Goal: Task Accomplishment & Management: Use online tool/utility

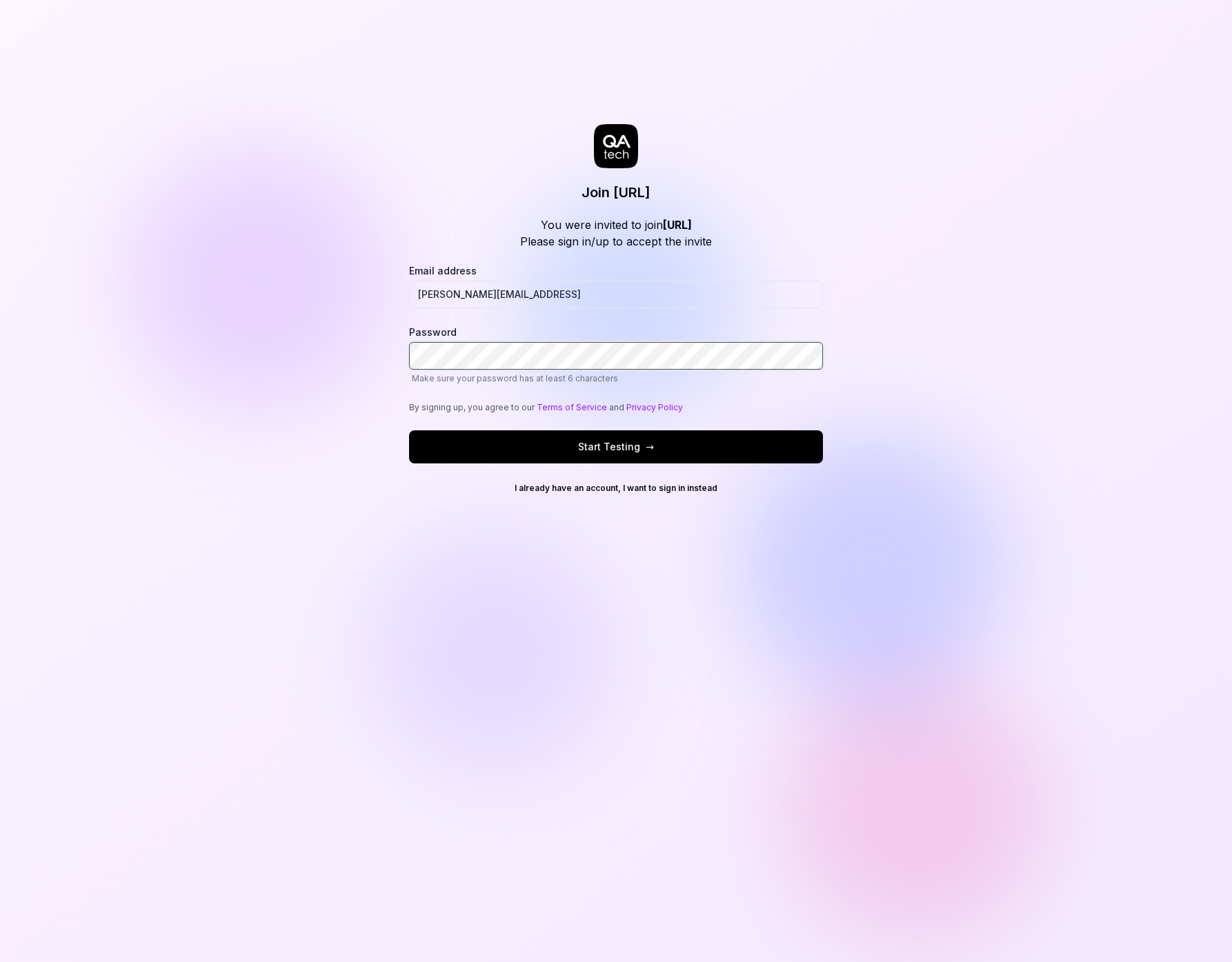
click at [409, 370] on div at bounding box center [409, 370] width 0 height 0
click at [532, 430] on button "Start Testing →" at bounding box center [616, 447] width 413 height 33
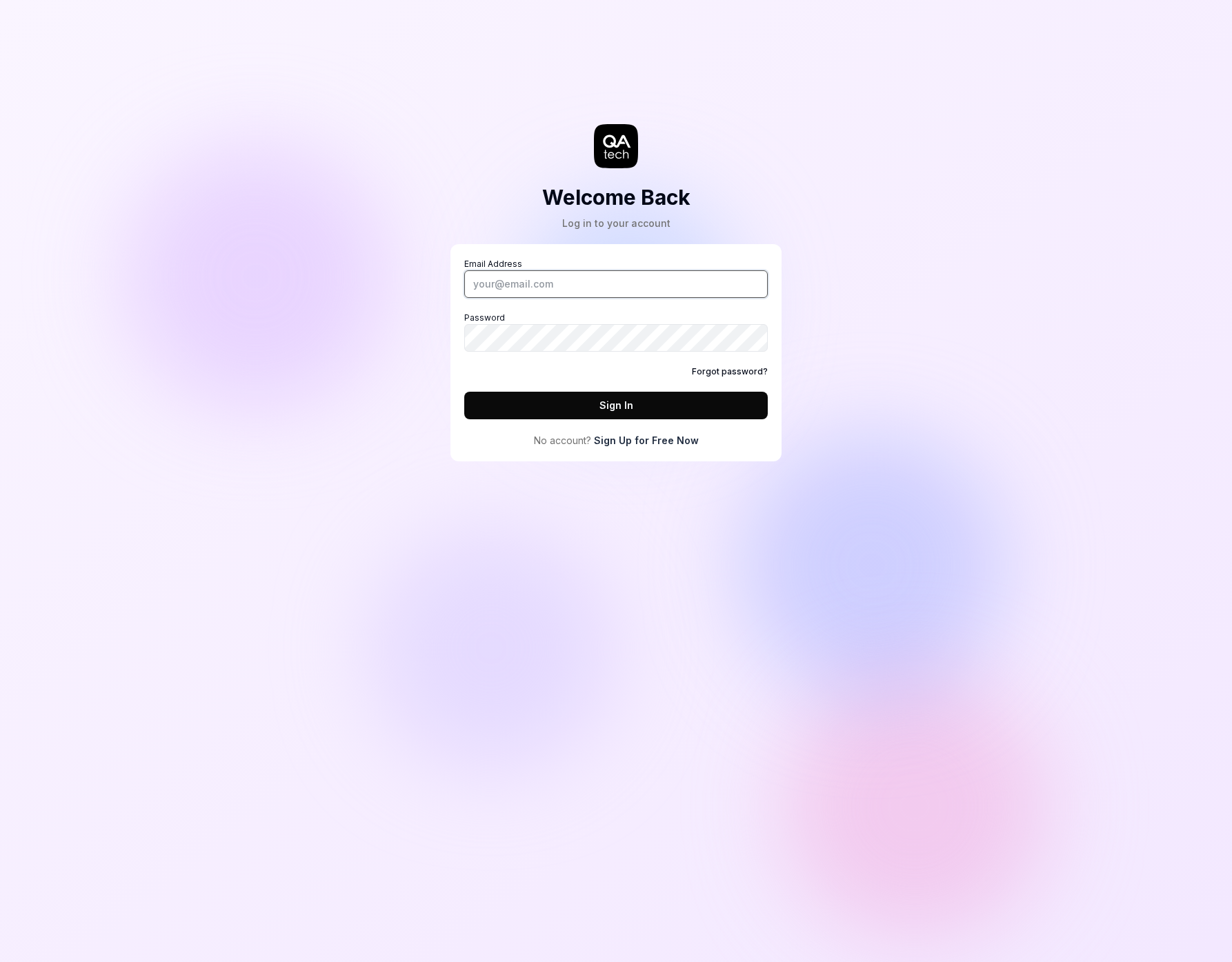
type input "[PERSON_NAME][EMAIL_ADDRESS]"
click at [639, 398] on button "Sign In" at bounding box center [616, 405] width 304 height 27
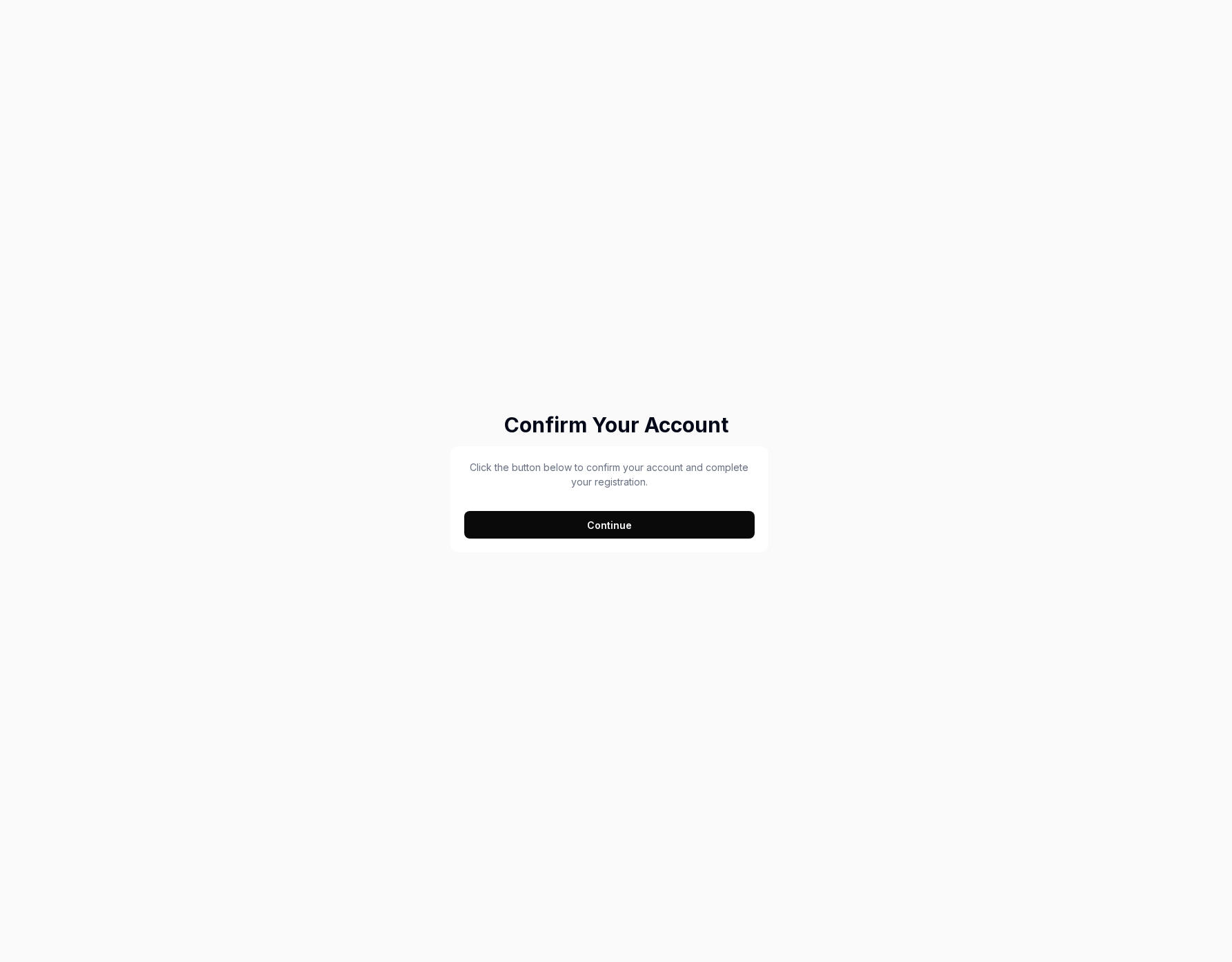
click at [599, 506] on div "Click the button below to confirm your account and complete your registration. …" at bounding box center [610, 498] width 291 height 78
click at [599, 517] on button "Continue" at bounding box center [610, 524] width 291 height 27
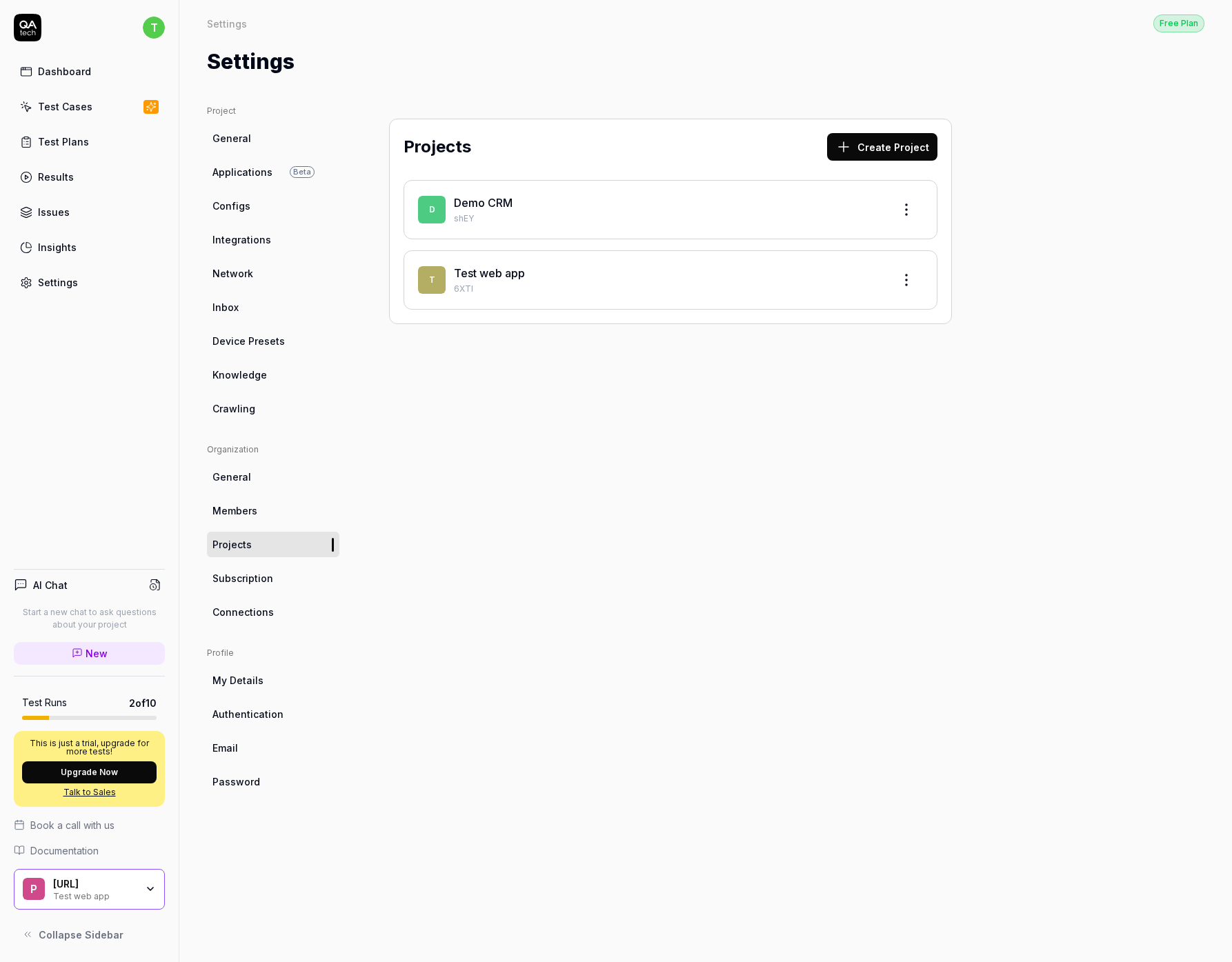
click at [482, 204] on link "Demo CRM" at bounding box center [483, 203] width 59 height 14
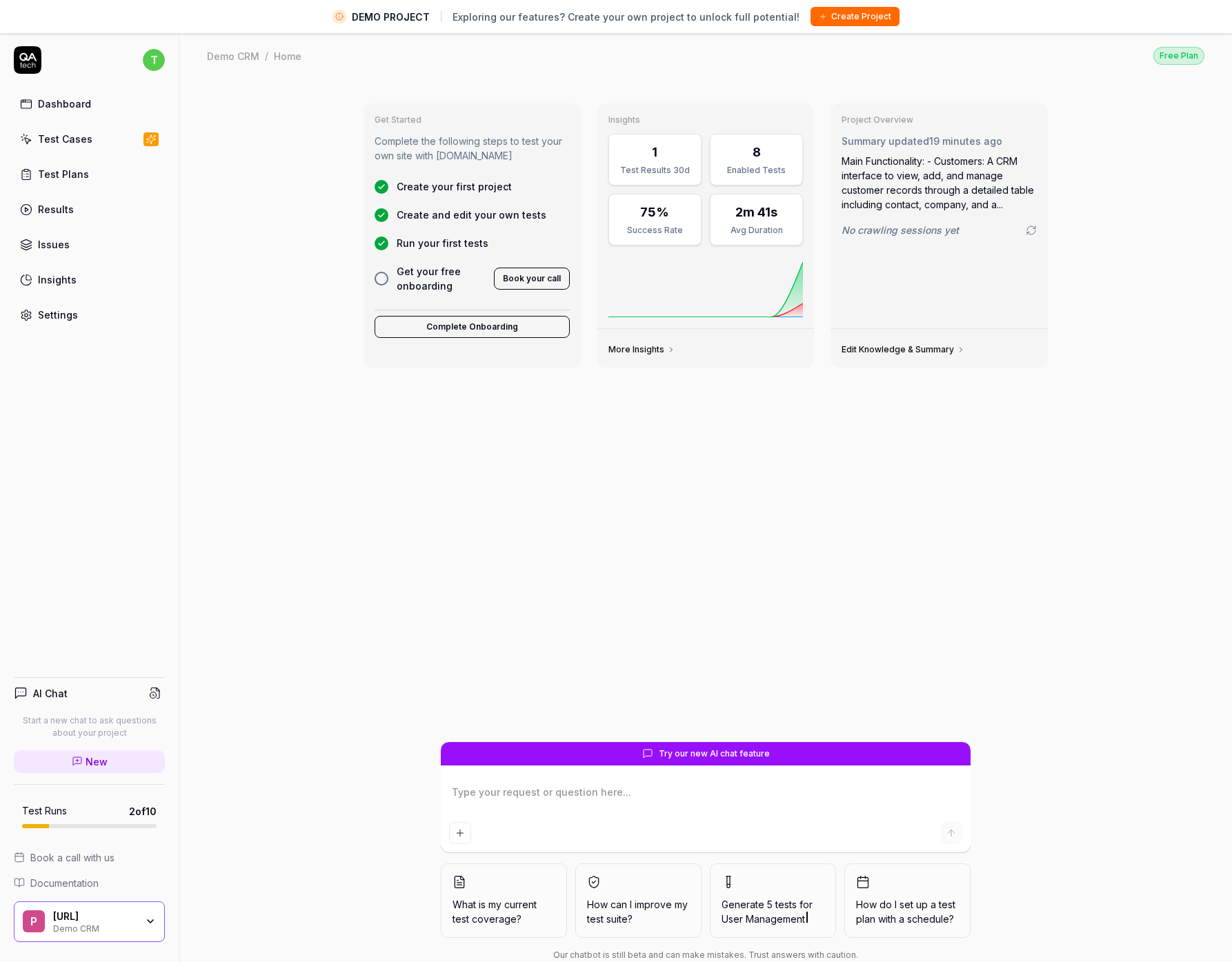
click at [61, 98] on div "Dashboard" at bounding box center [64, 103] width 53 height 14
click at [61, 143] on div "Test Cases" at bounding box center [65, 139] width 55 height 14
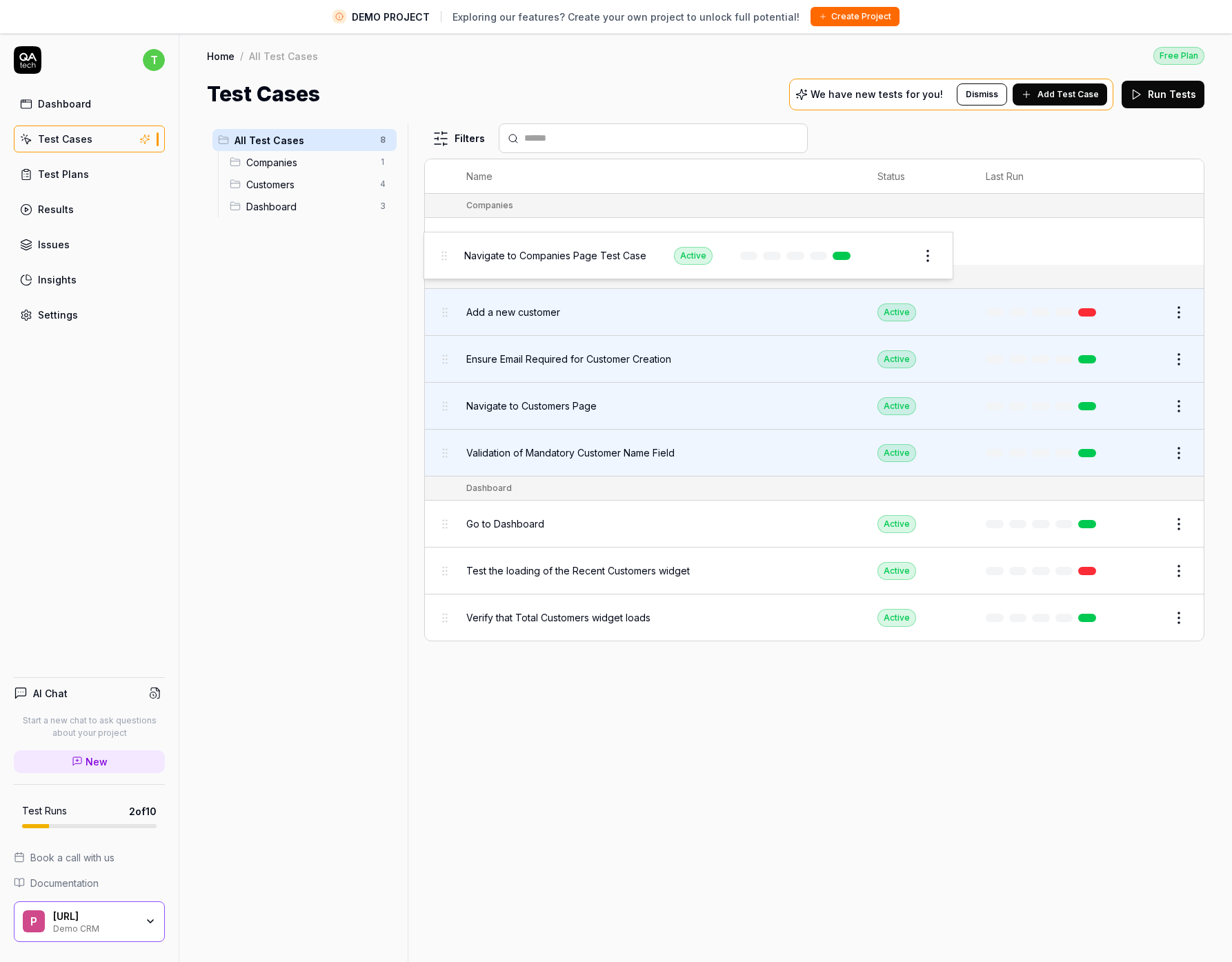
drag, startPoint x: 599, startPoint y: 506, endPoint x: 445, endPoint y: 244, distance: 303.9
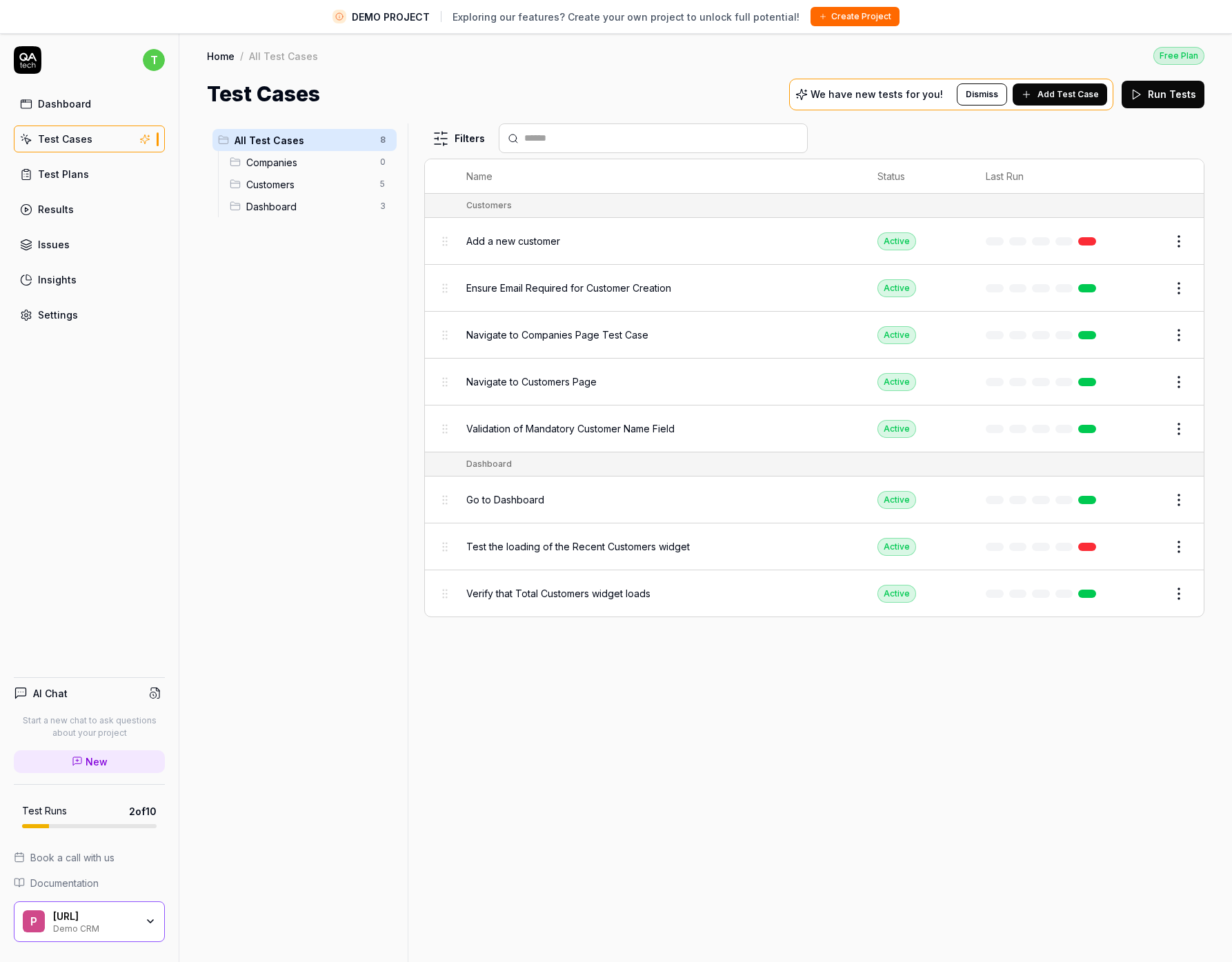
click at [78, 168] on div "Test Plans" at bounding box center [63, 174] width 51 height 14
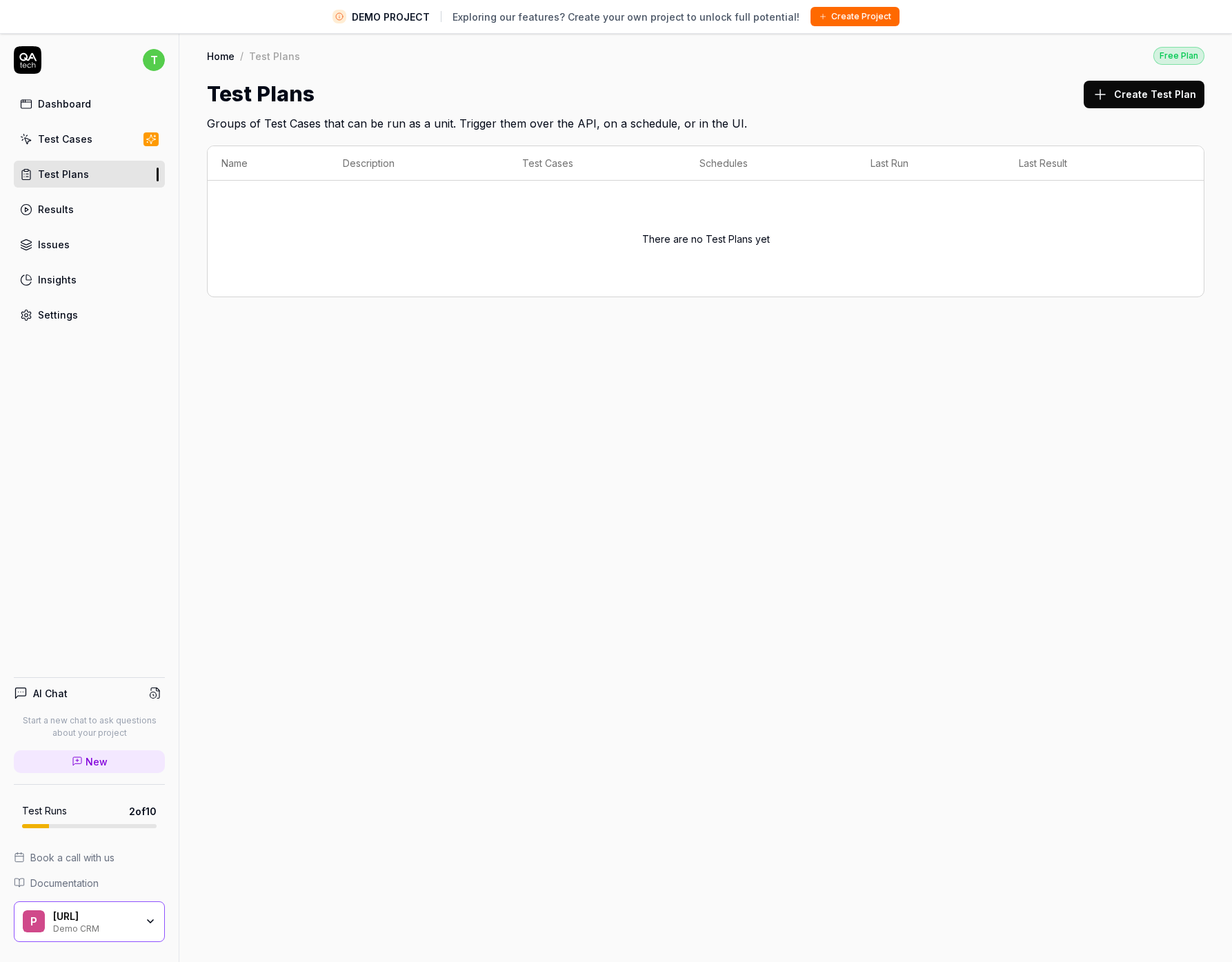
click at [153, 143] on icon at bounding box center [150, 140] width 12 height 11
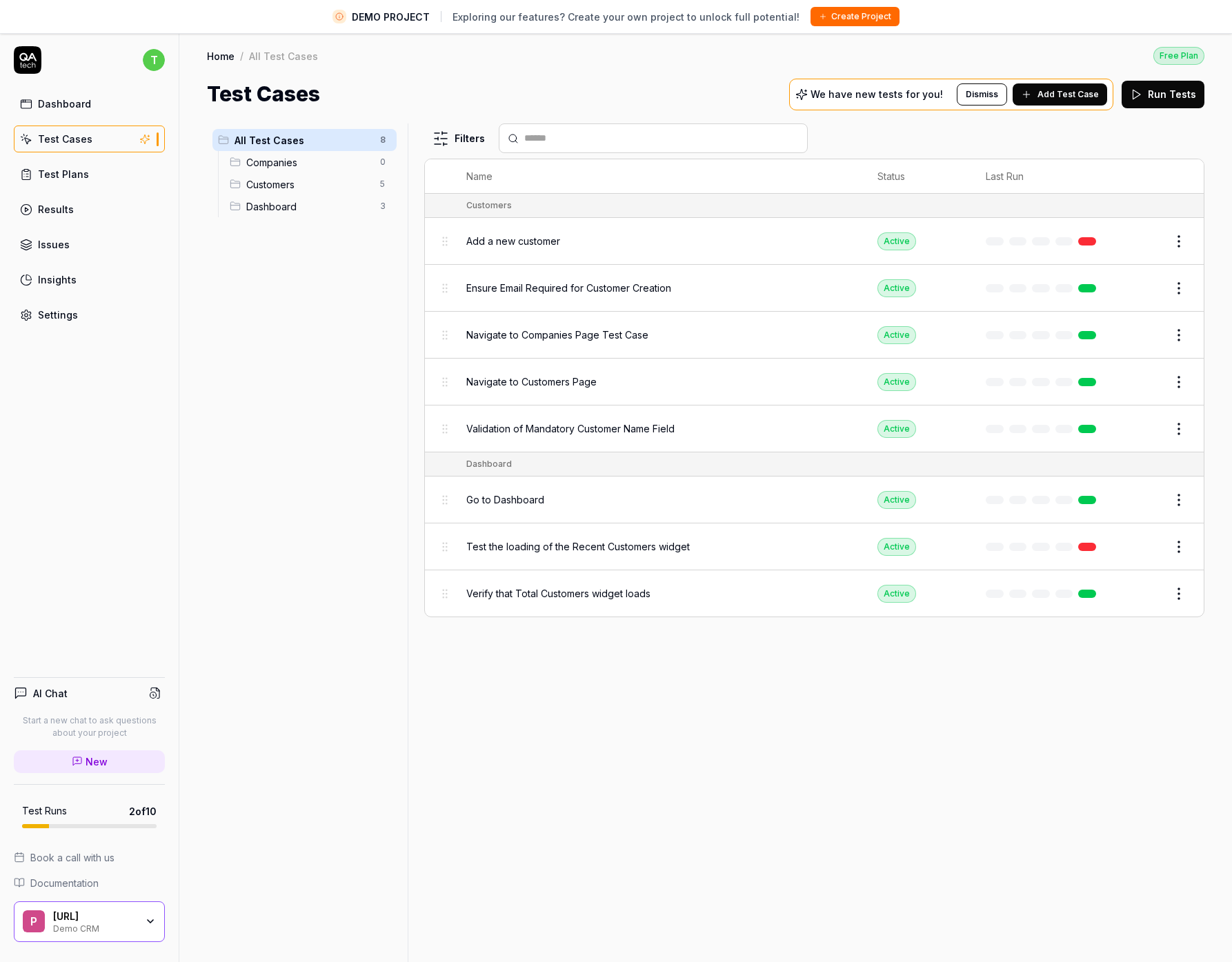
click at [146, 142] on icon at bounding box center [144, 140] width 12 height 11
click at [83, 113] on link "Dashboard" at bounding box center [90, 104] width 151 height 26
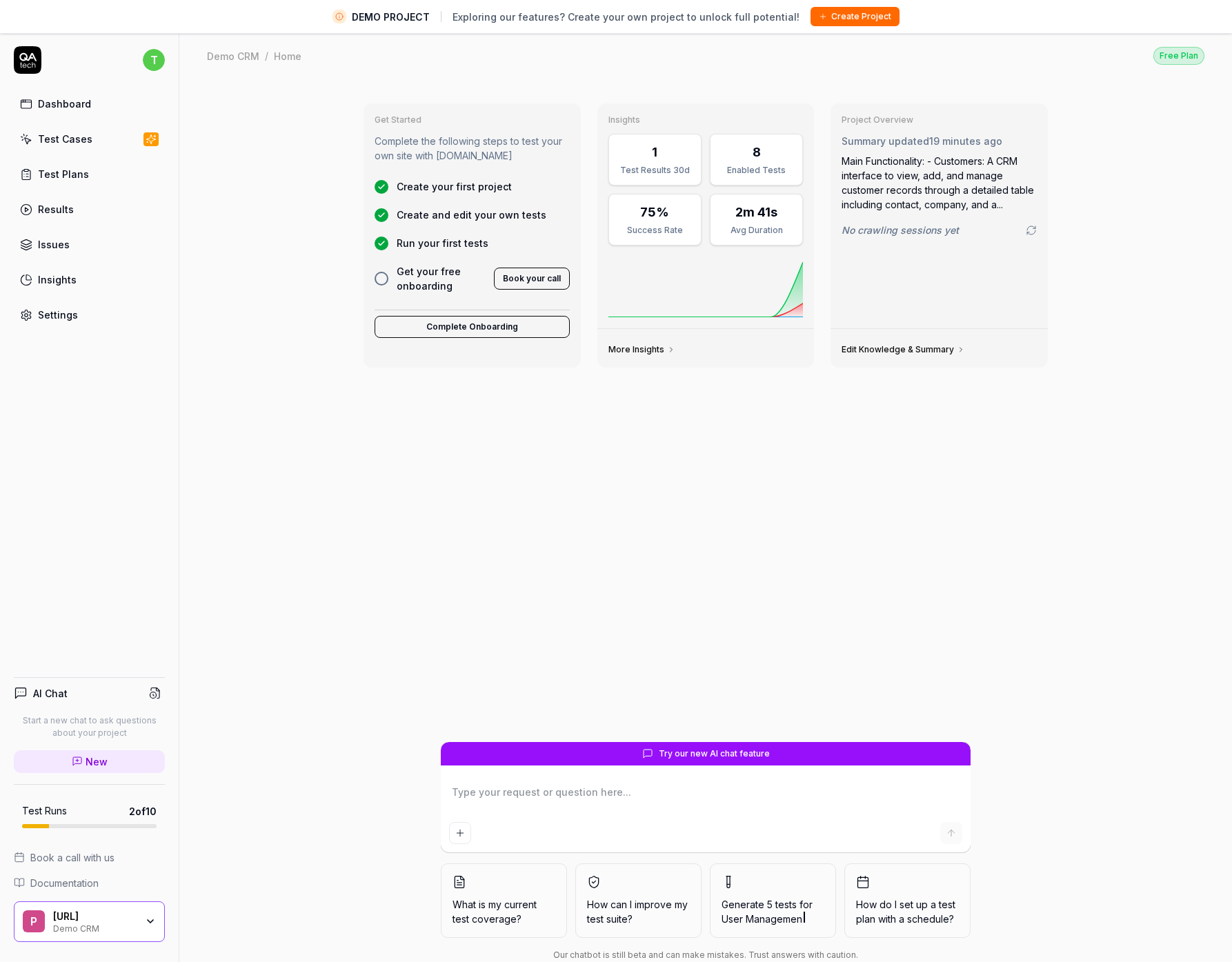
click at [73, 278] on div "Insights" at bounding box center [57, 279] width 39 height 14
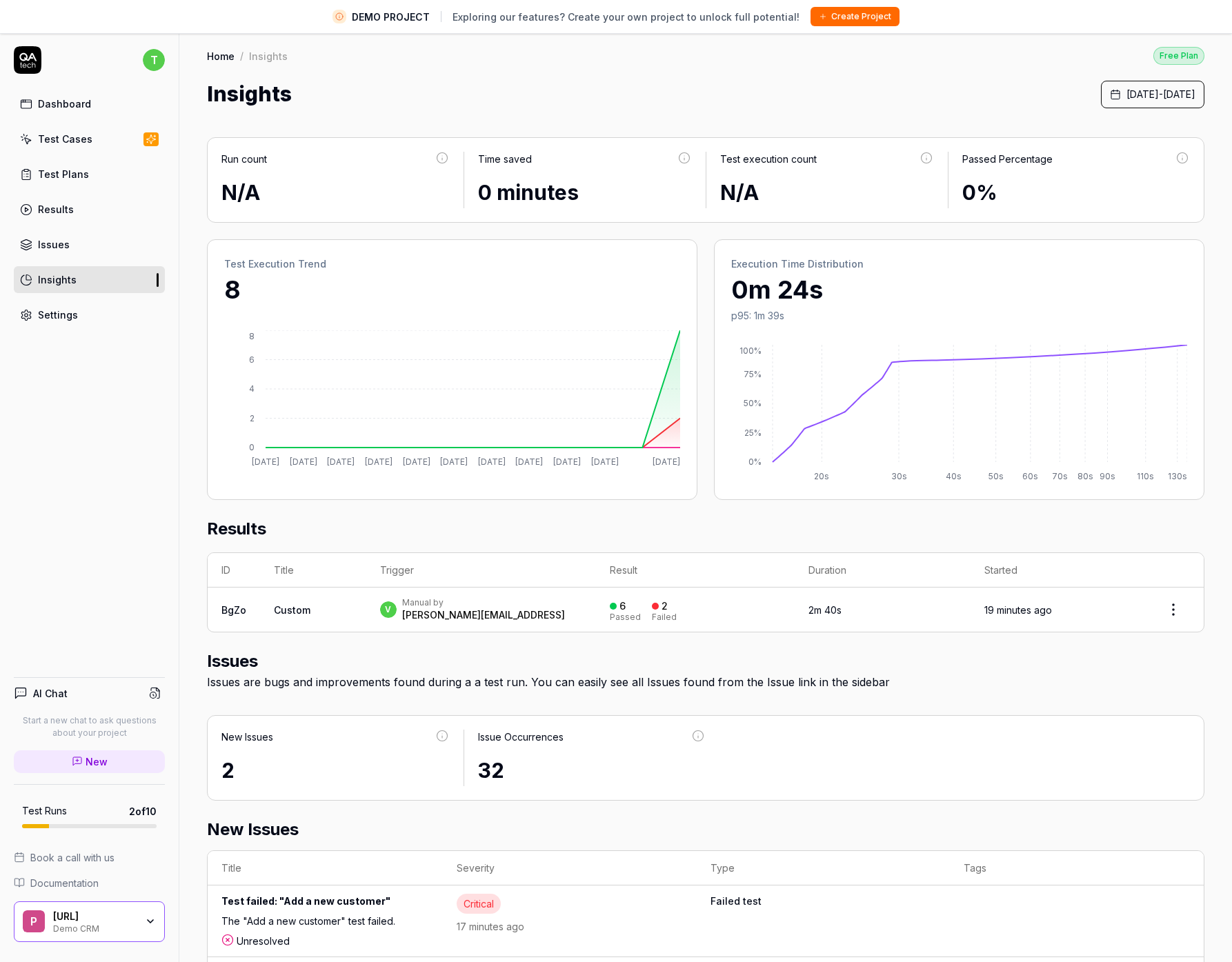
click at [78, 101] on div "Dashboard" at bounding box center [64, 103] width 53 height 14
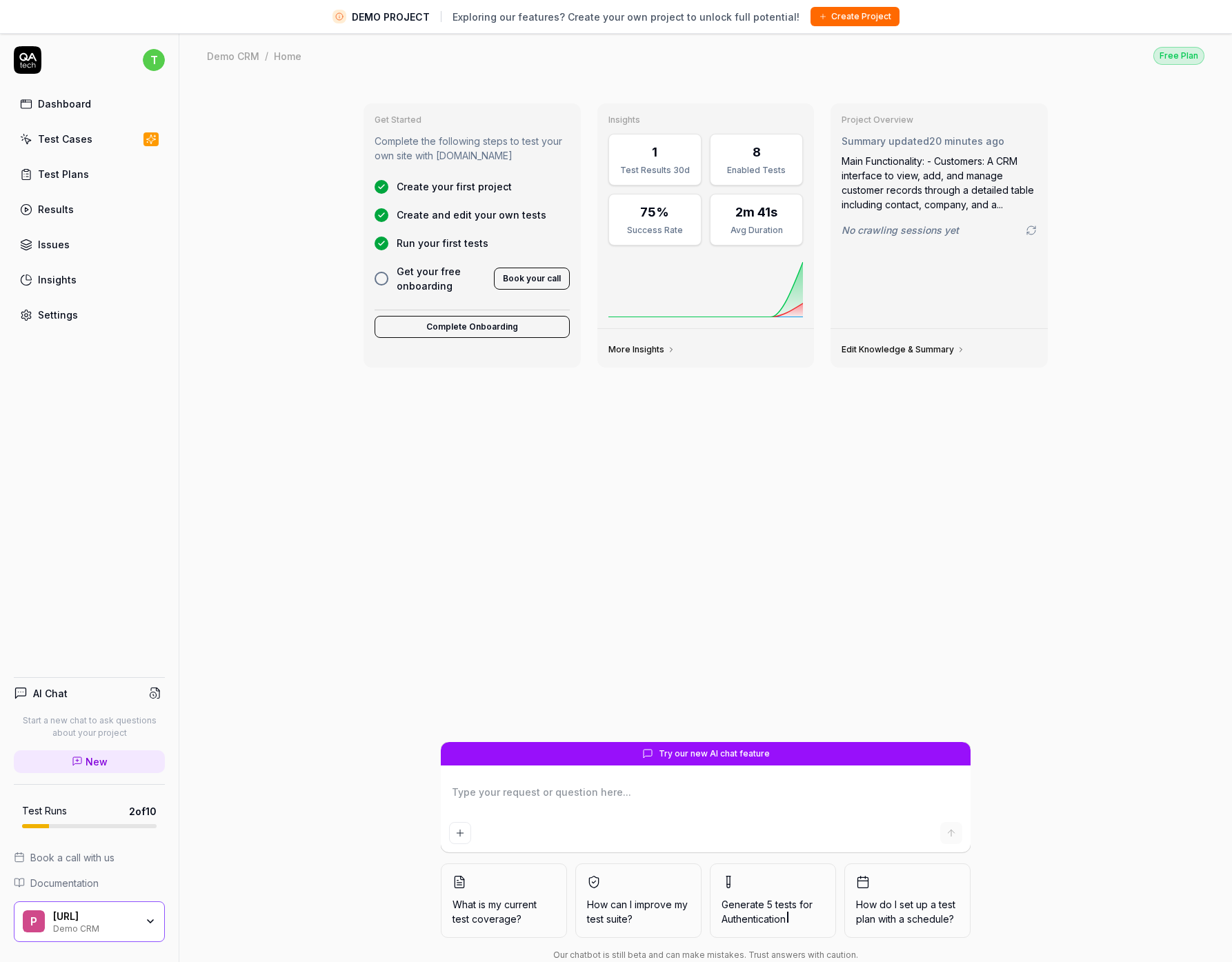
click at [837, 13] on button "Create Project" at bounding box center [855, 16] width 89 height 19
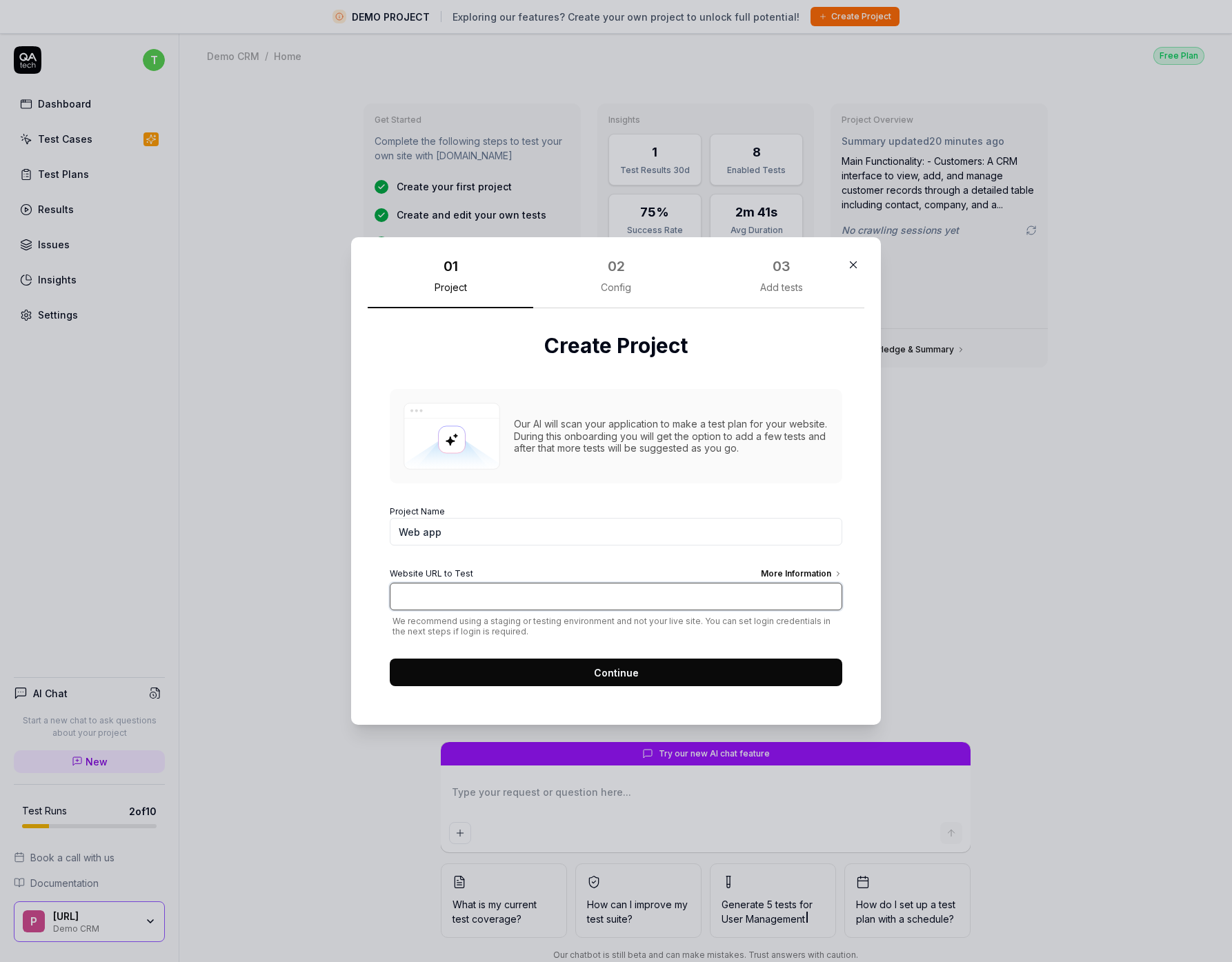
click at [545, 605] on input "Website URL to Test More Information" at bounding box center [616, 596] width 452 height 27
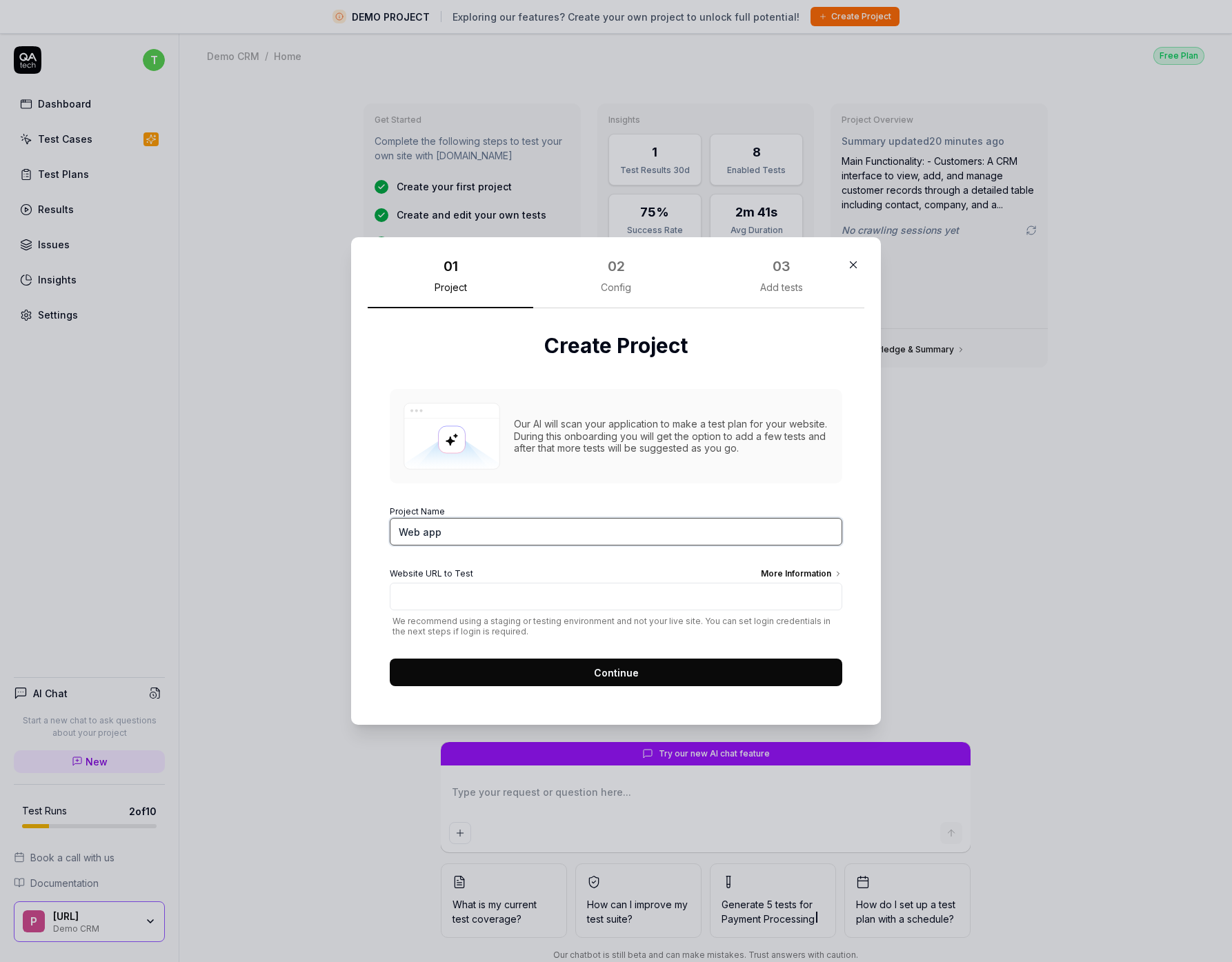
drag, startPoint x: 445, startPoint y: 244, endPoint x: 461, endPoint y: 532, distance: 288.4
click at [461, 532] on input "Web app" at bounding box center [616, 532] width 452 height 27
drag, startPoint x: 461, startPoint y: 532, endPoint x: 322, endPoint y: 537, distance: 139.1
click at [322, 537] on div "​ 01 Project 02 Config 03 Add tests Create Project Our AI will scan your applic…" at bounding box center [616, 481] width 1232 height 962
type textarea "*"
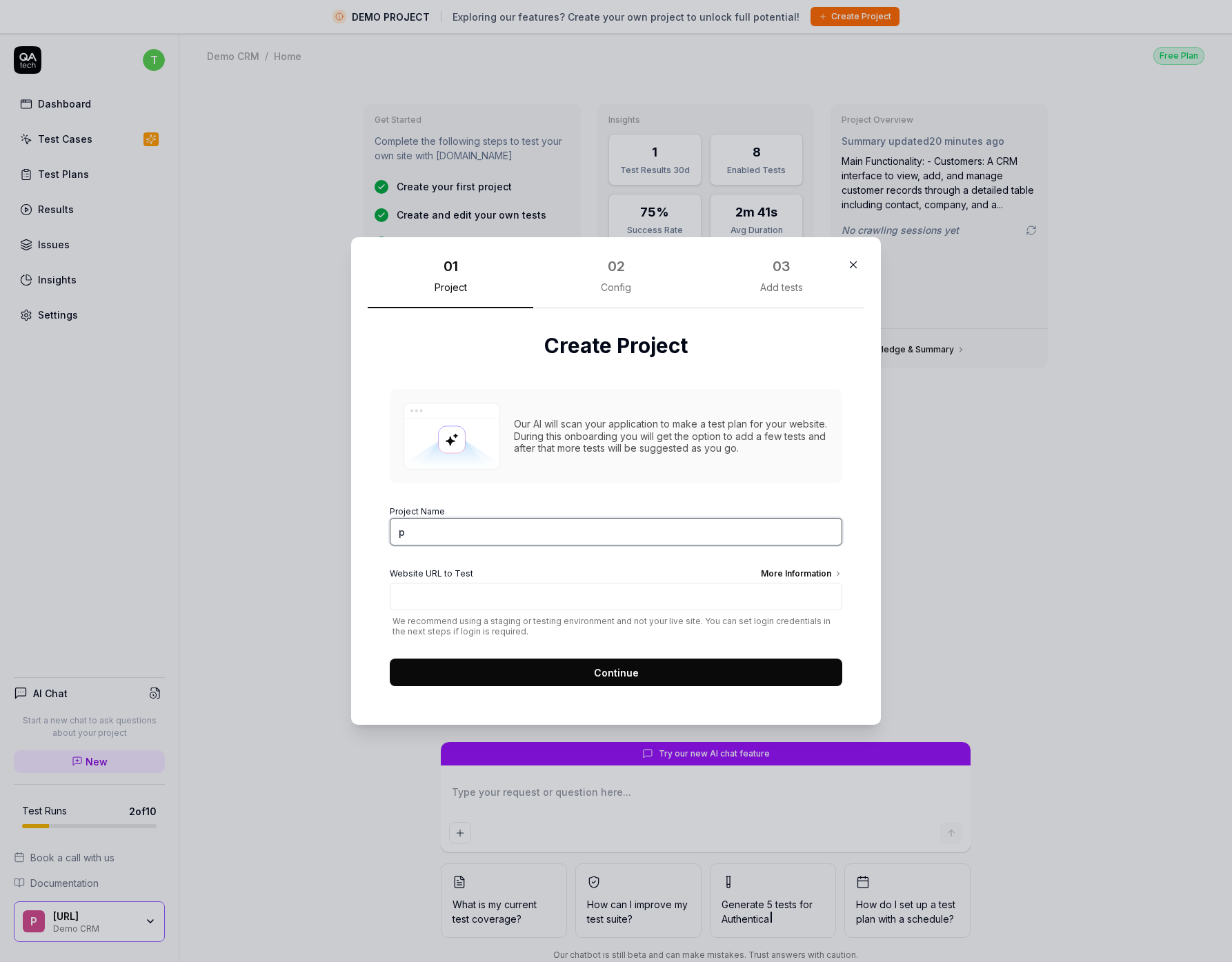
type input "po"
type textarea "*"
type input "[URL]"
click at [390, 659] on button "Continue" at bounding box center [616, 672] width 452 height 27
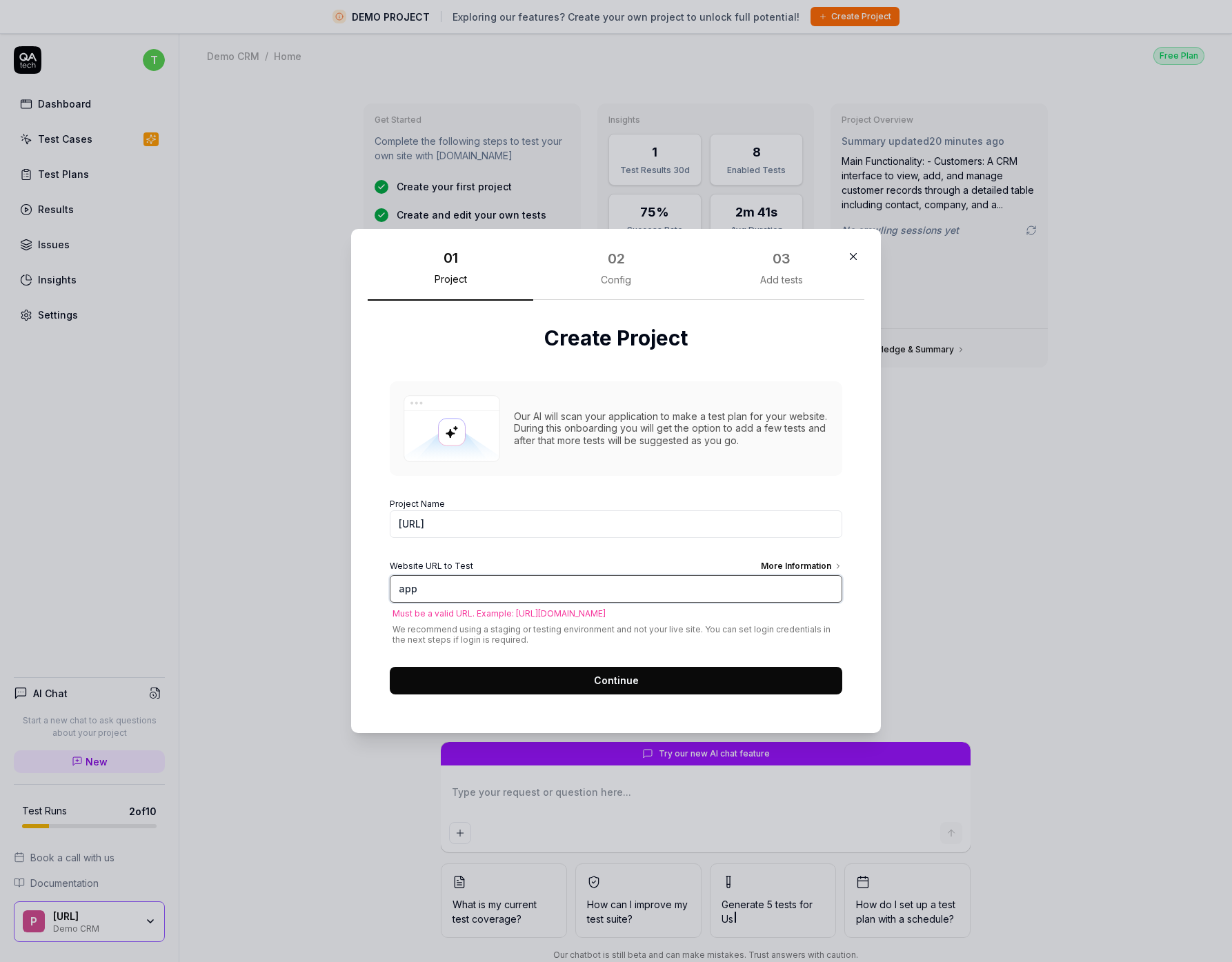
type input "app."
type textarea "*"
type input "[URL]"
type textarea "*"
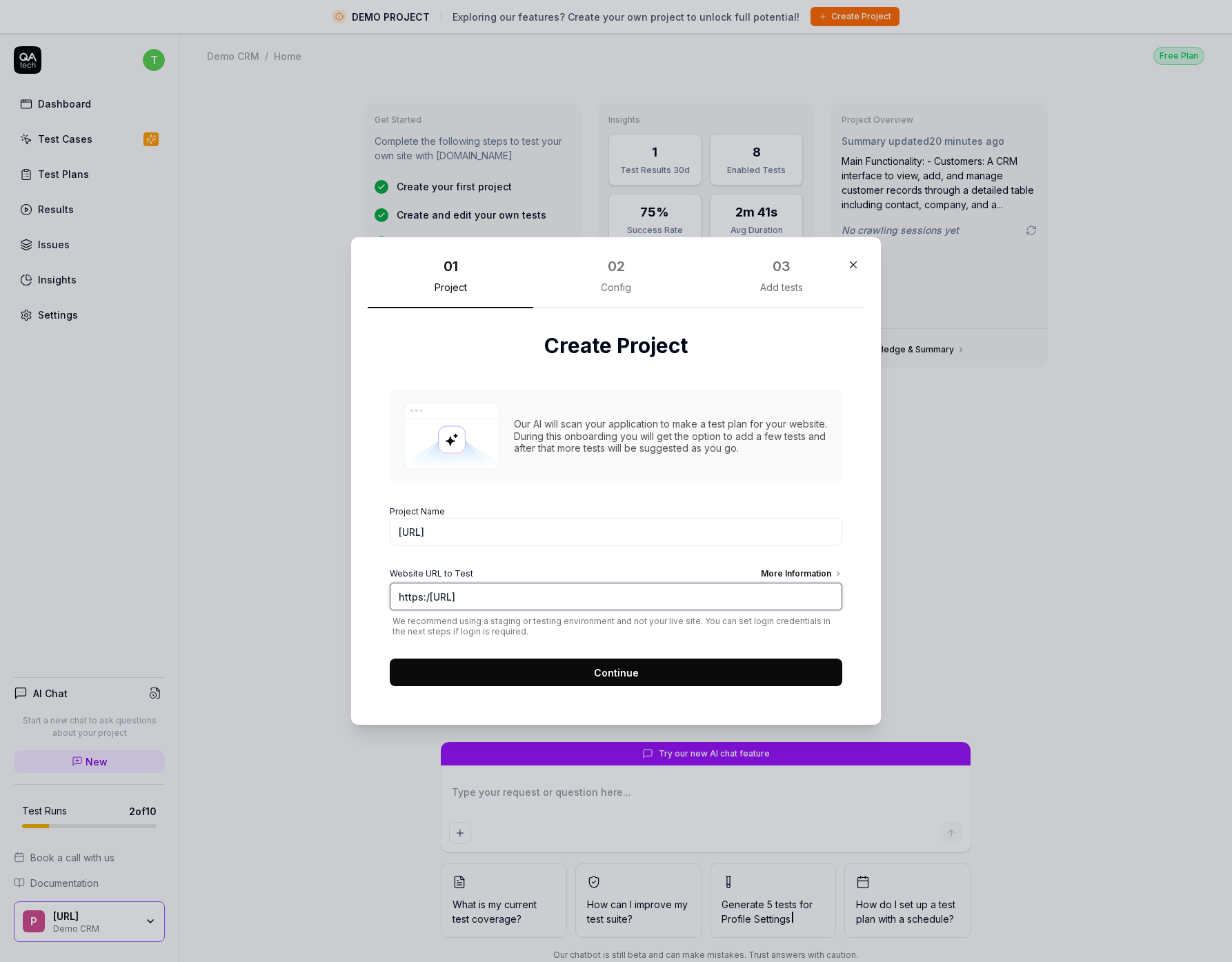
type input "[URL]"
type textarea "*"
type input "[URL]"
click at [490, 659] on button "Continue" at bounding box center [616, 672] width 452 height 27
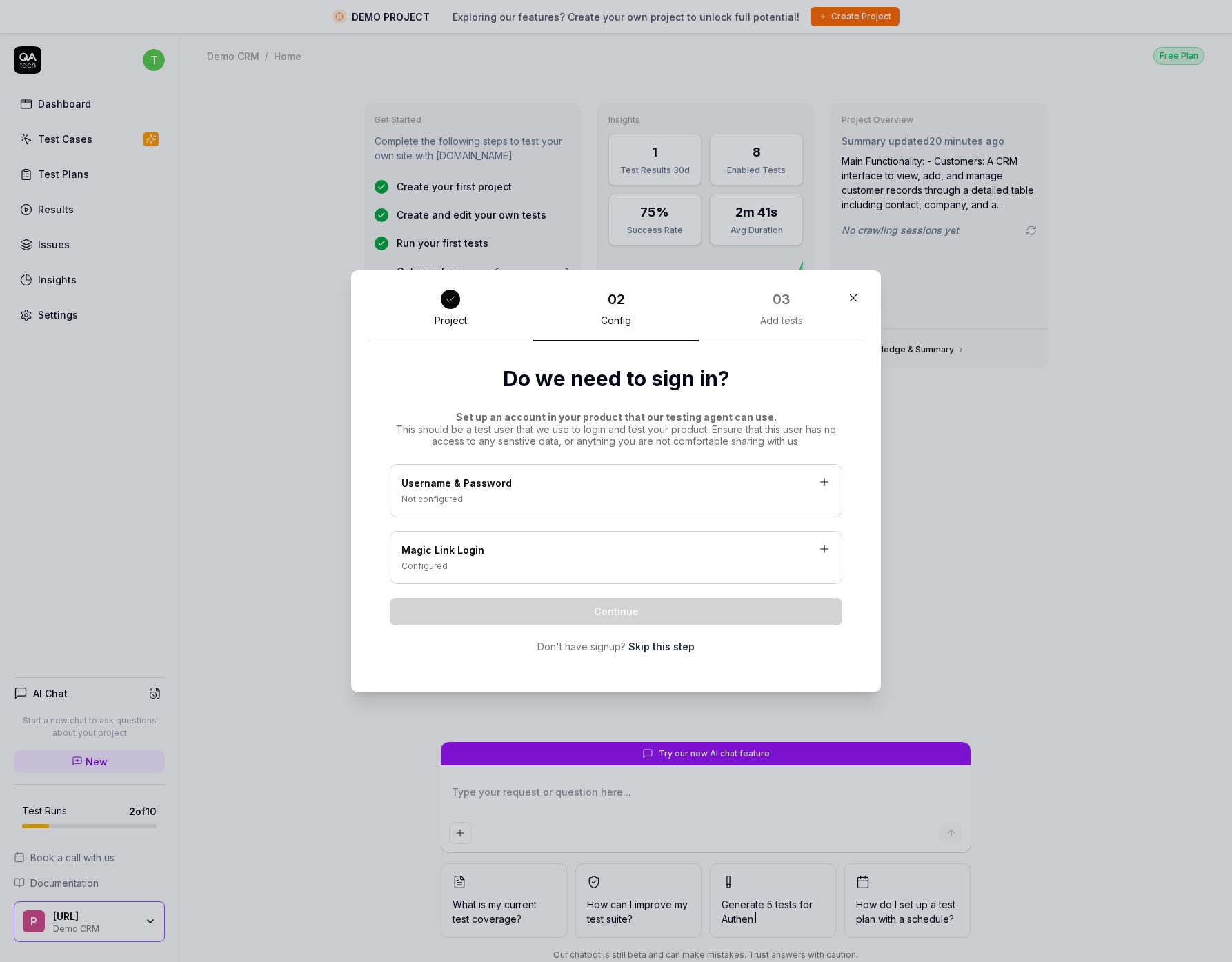
type textarea "*"
click at [473, 496] on div "Not configured" at bounding box center [616, 498] width 429 height 12
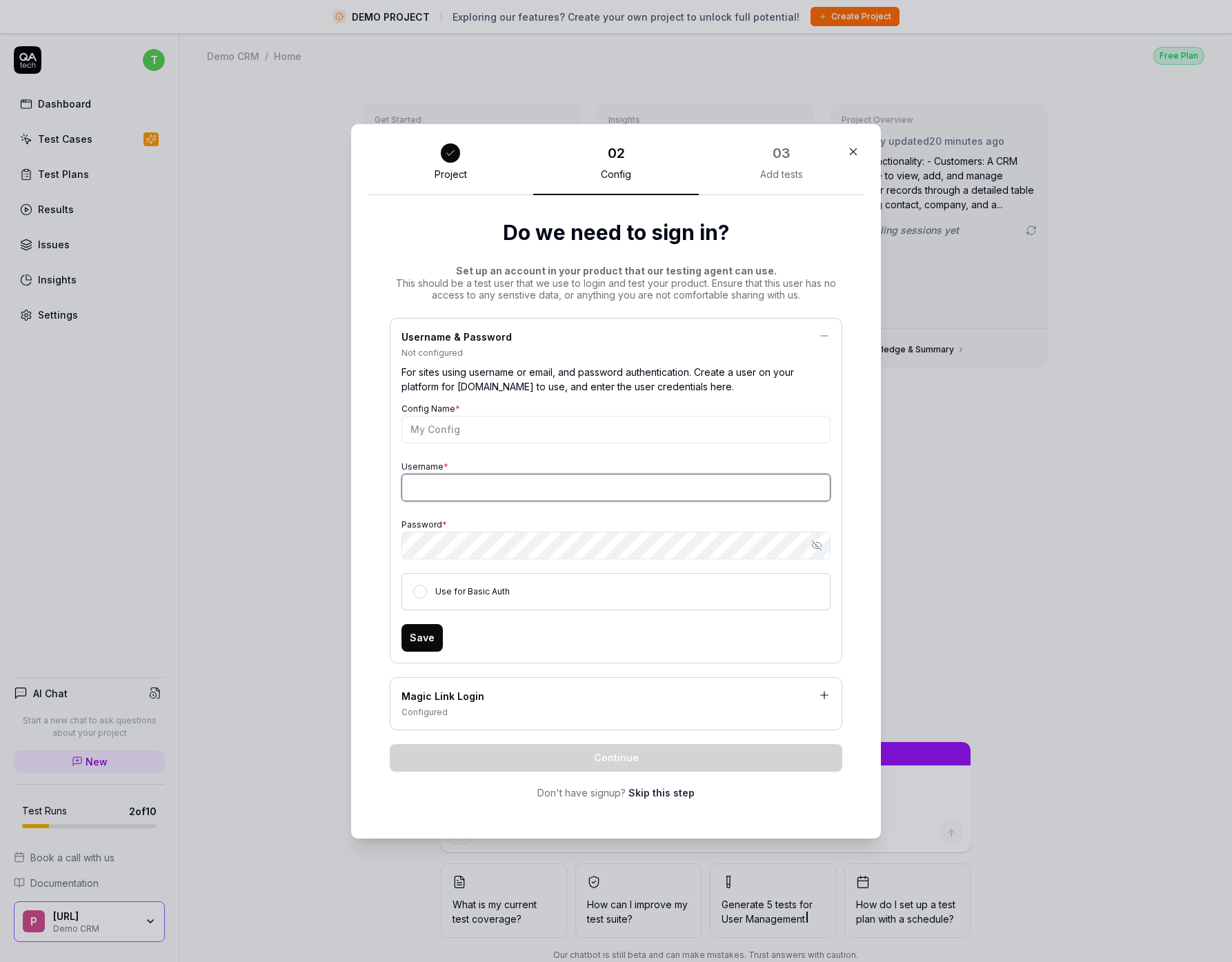
type input "[PERSON_NAME][EMAIL_ADDRESS]"
click at [540, 498] on input "[PERSON_NAME][EMAIL_ADDRESS]" at bounding box center [616, 487] width 429 height 27
drag, startPoint x: 322, startPoint y: 537, endPoint x: 476, endPoint y: 432, distance: 186.4
click at [476, 432] on input "Config Name *" at bounding box center [616, 430] width 429 height 27
click at [554, 491] on input "[PERSON_NAME][EMAIL_ADDRESS]" at bounding box center [616, 487] width 429 height 27
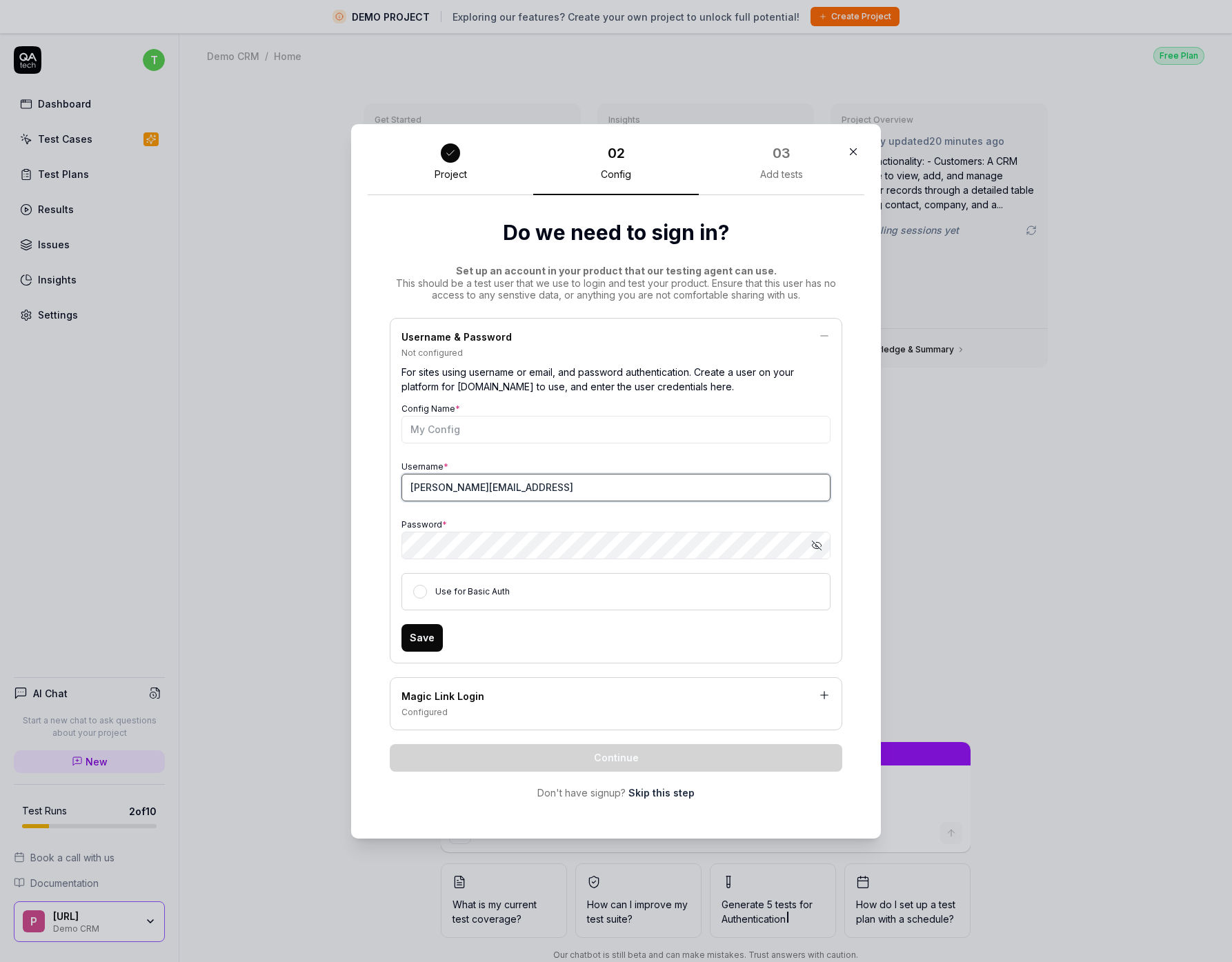
drag, startPoint x: 456, startPoint y: 485, endPoint x: 747, endPoint y: 485, distance: 291.0
click at [734, 485] on input "[PERSON_NAME][EMAIL_ADDRESS]" at bounding box center [616, 487] width 429 height 27
type textarea "*"
type input "[PERSON_NAME][EMAIL_ADDRESS][DOMAIN_NAME]"
type textarea "*"
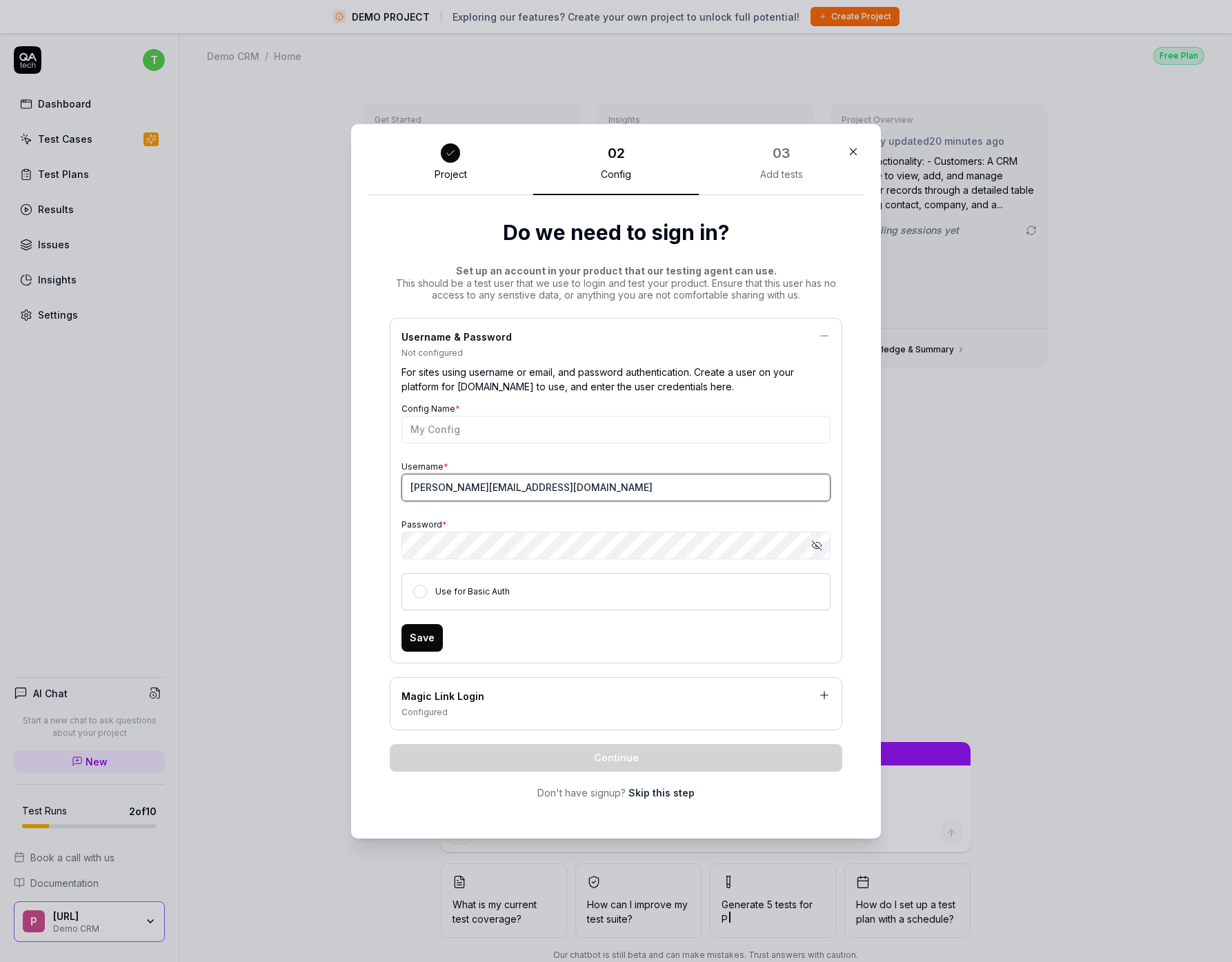
type input "[PERSON_NAME][EMAIL_ADDRESS][DOMAIN_NAME]"
click at [446, 592] on label "Use for Basic Auth" at bounding box center [472, 591] width 75 height 10
click at [427, 592] on button "Use for Basic Auth" at bounding box center [420, 592] width 14 height 14
click at [429, 641] on button "Save" at bounding box center [422, 637] width 42 height 27
type textarea "*"
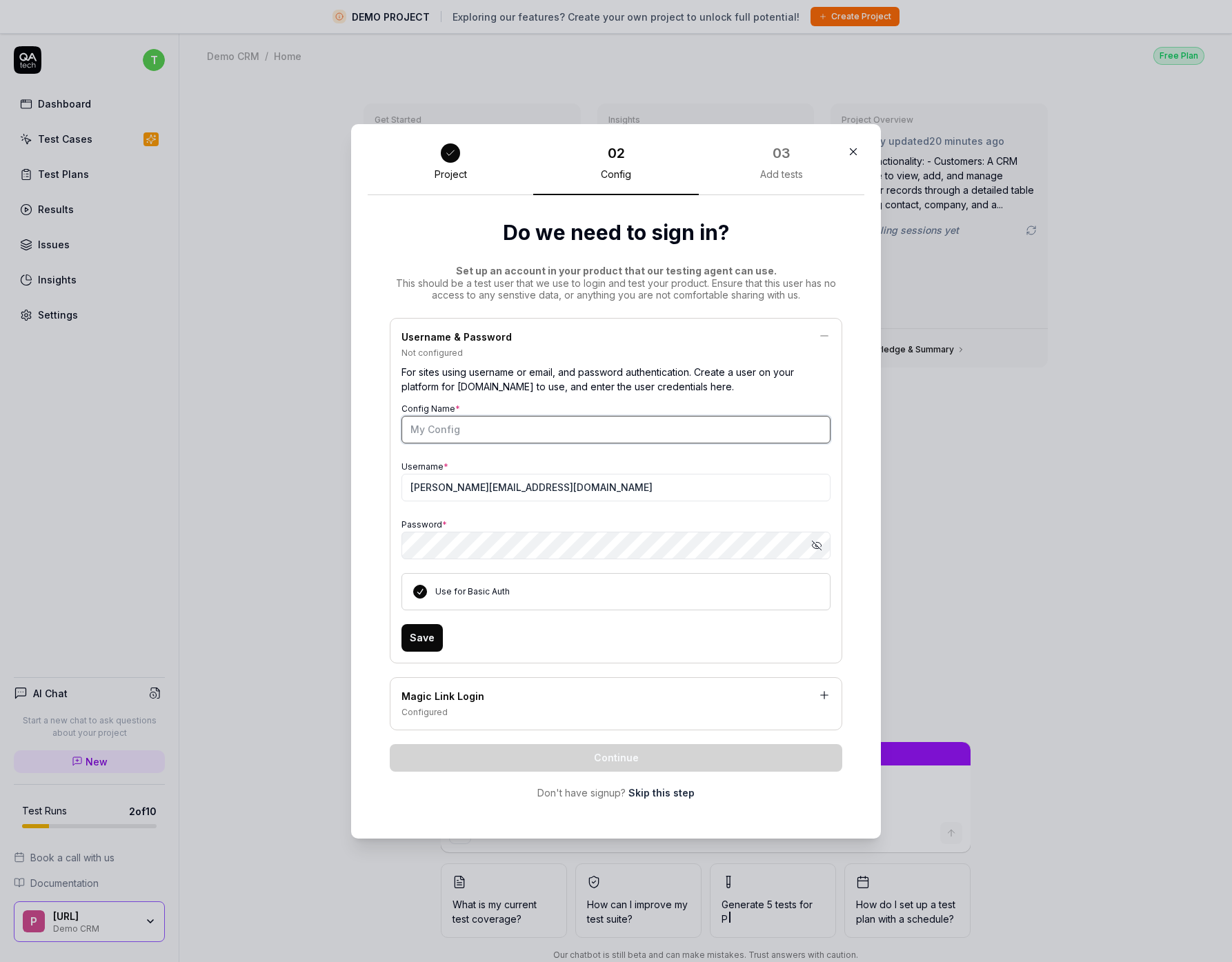
click at [473, 431] on input "Config Name *" at bounding box center [616, 430] width 429 height 27
type input "timtohy"
type textarea "*"
type input "[PERSON_NAME]"
type textarea "*"
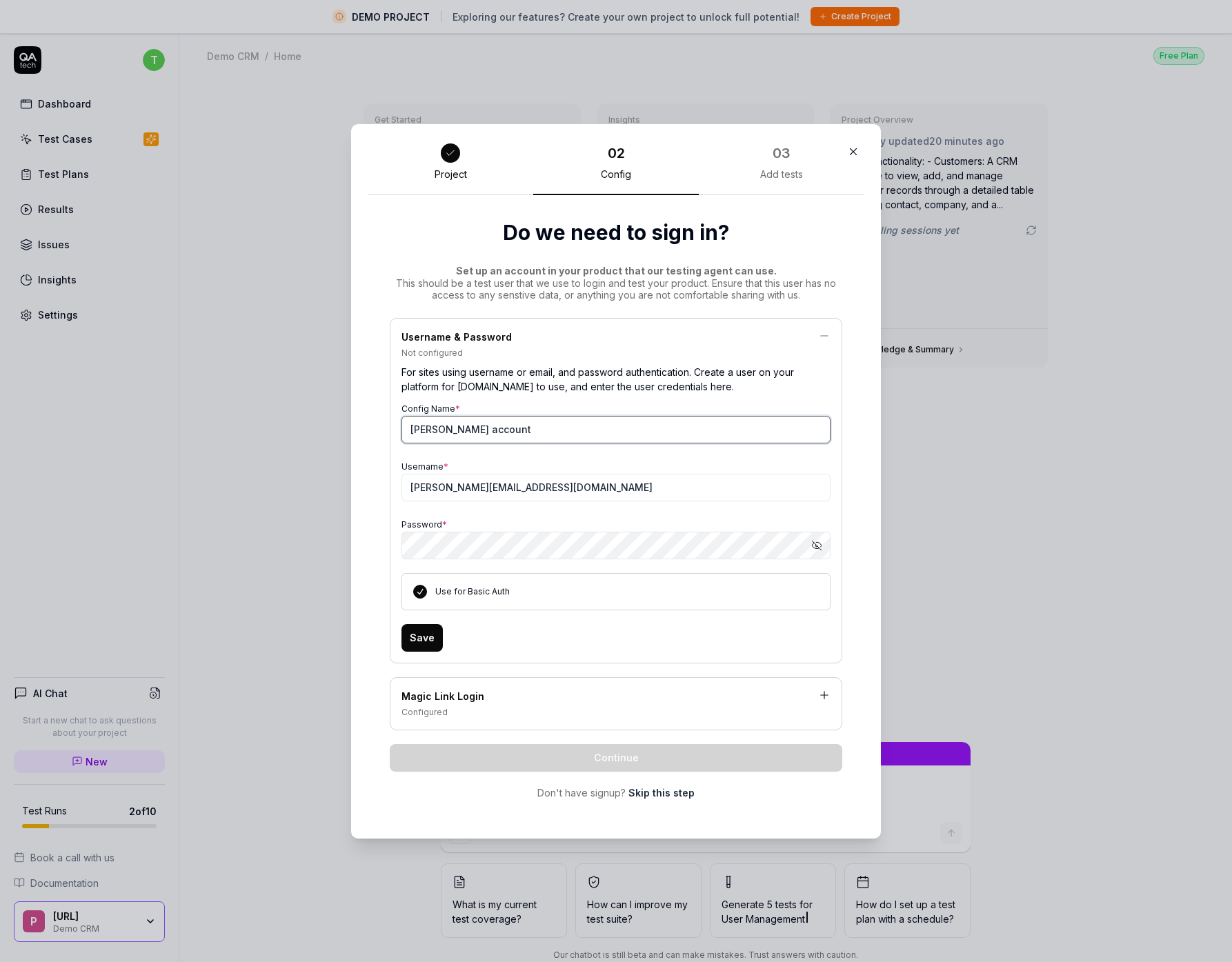
type input "[PERSON_NAME] account"
click at [428, 647] on button "Save" at bounding box center [422, 637] width 42 height 27
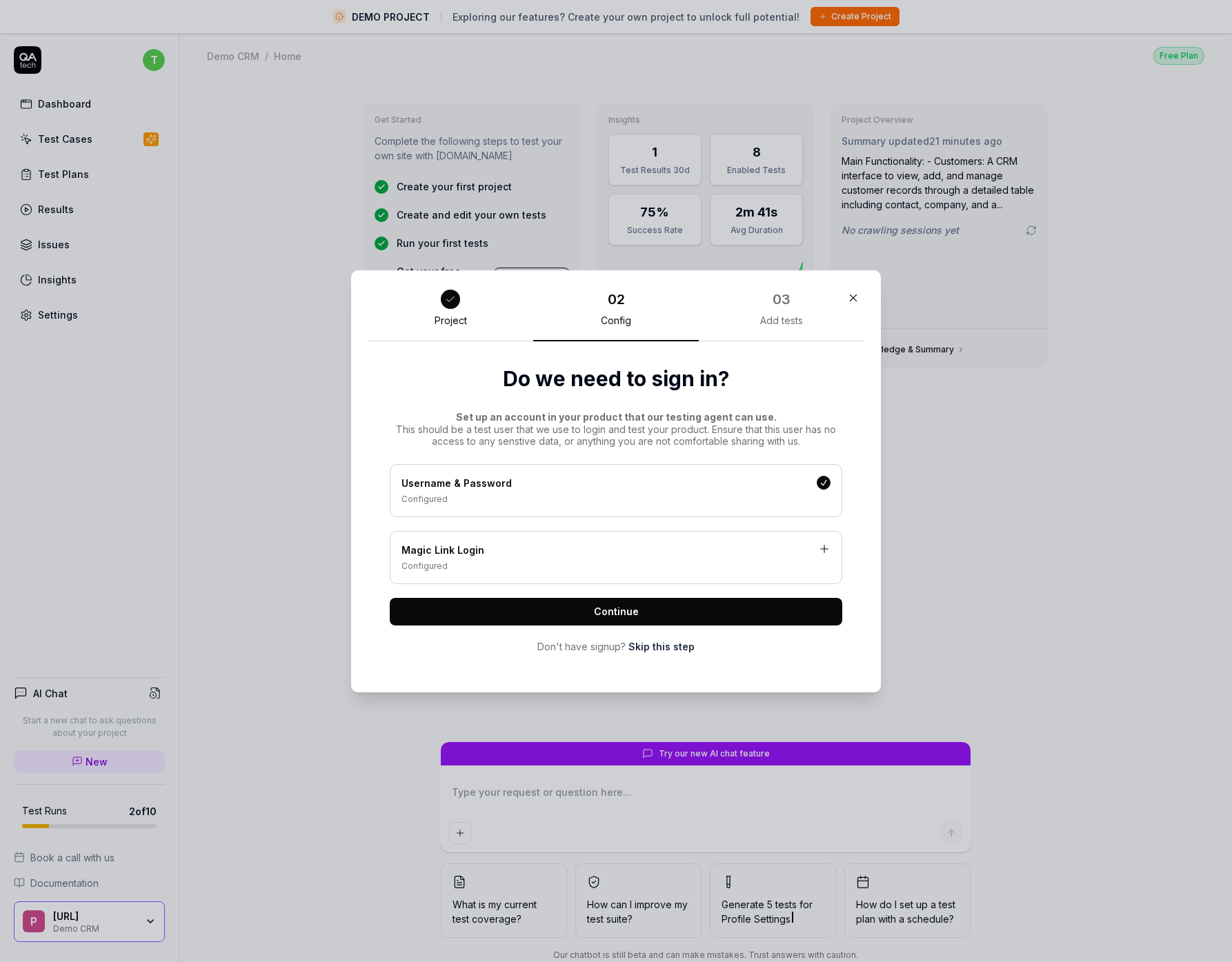
click at [611, 608] on span "Continue" at bounding box center [616, 611] width 44 height 14
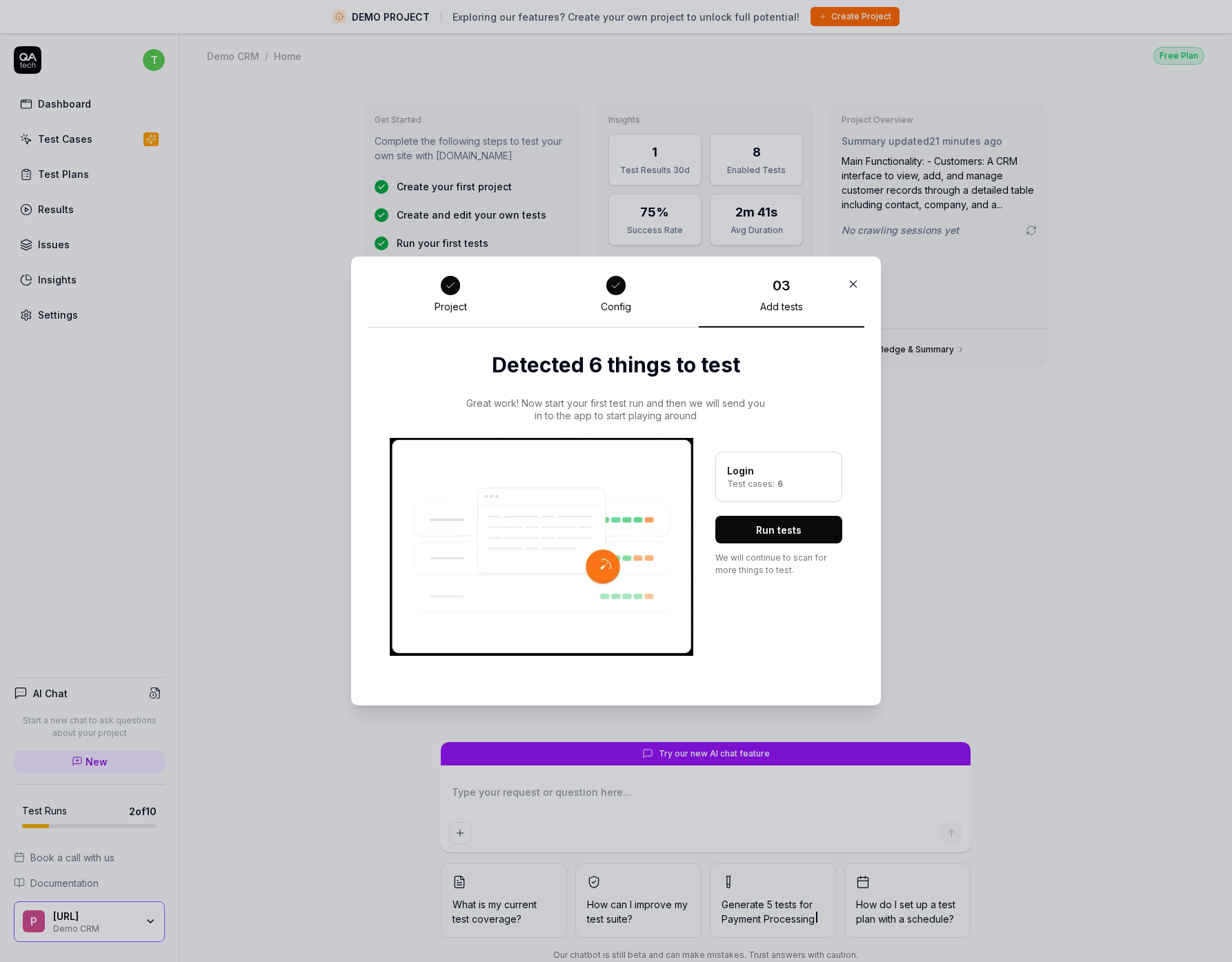
click at [787, 533] on button "Run tests" at bounding box center [779, 530] width 127 height 27
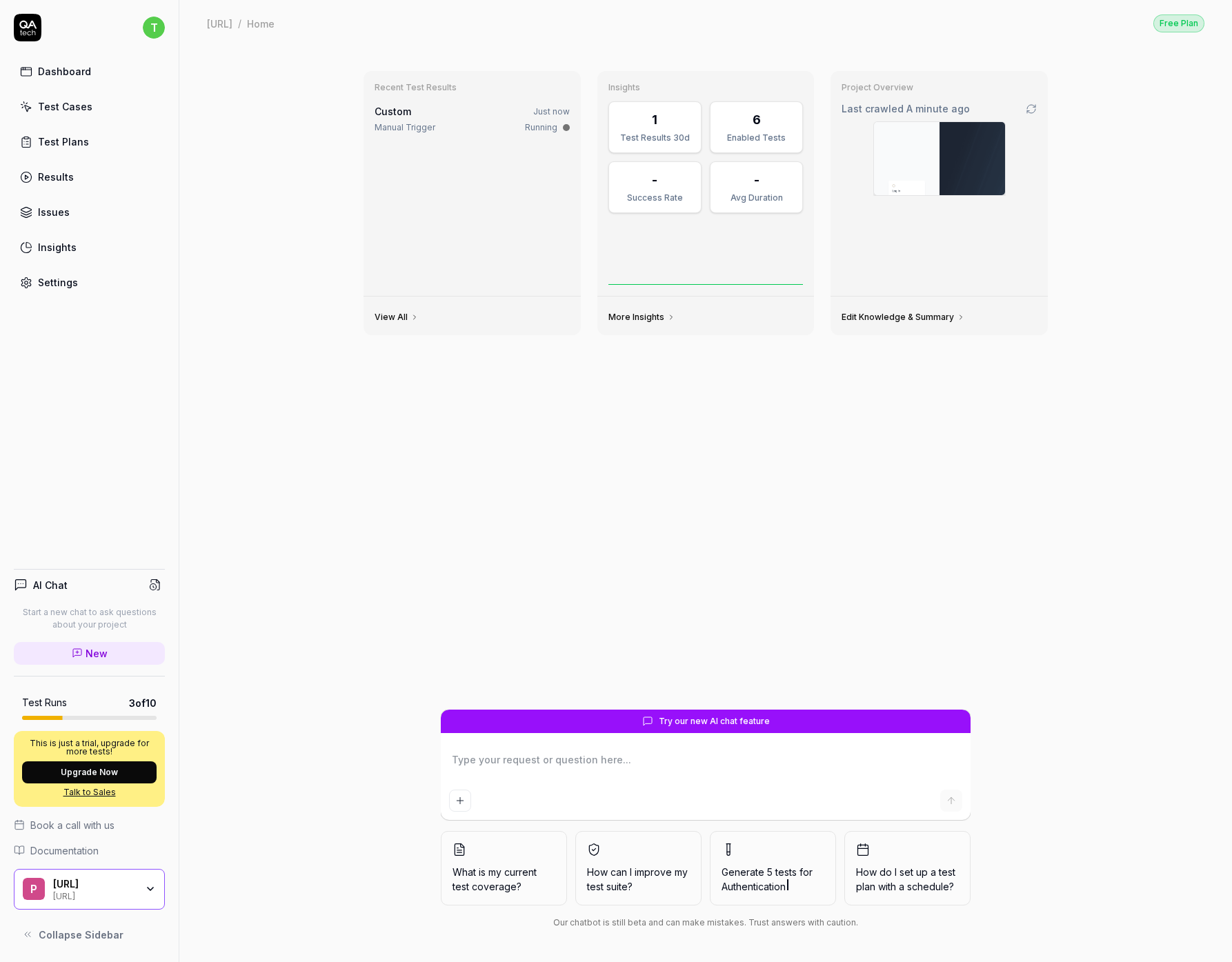
click at [393, 126] on div "Manual Trigger" at bounding box center [405, 127] width 60 height 12
type textarea "*"
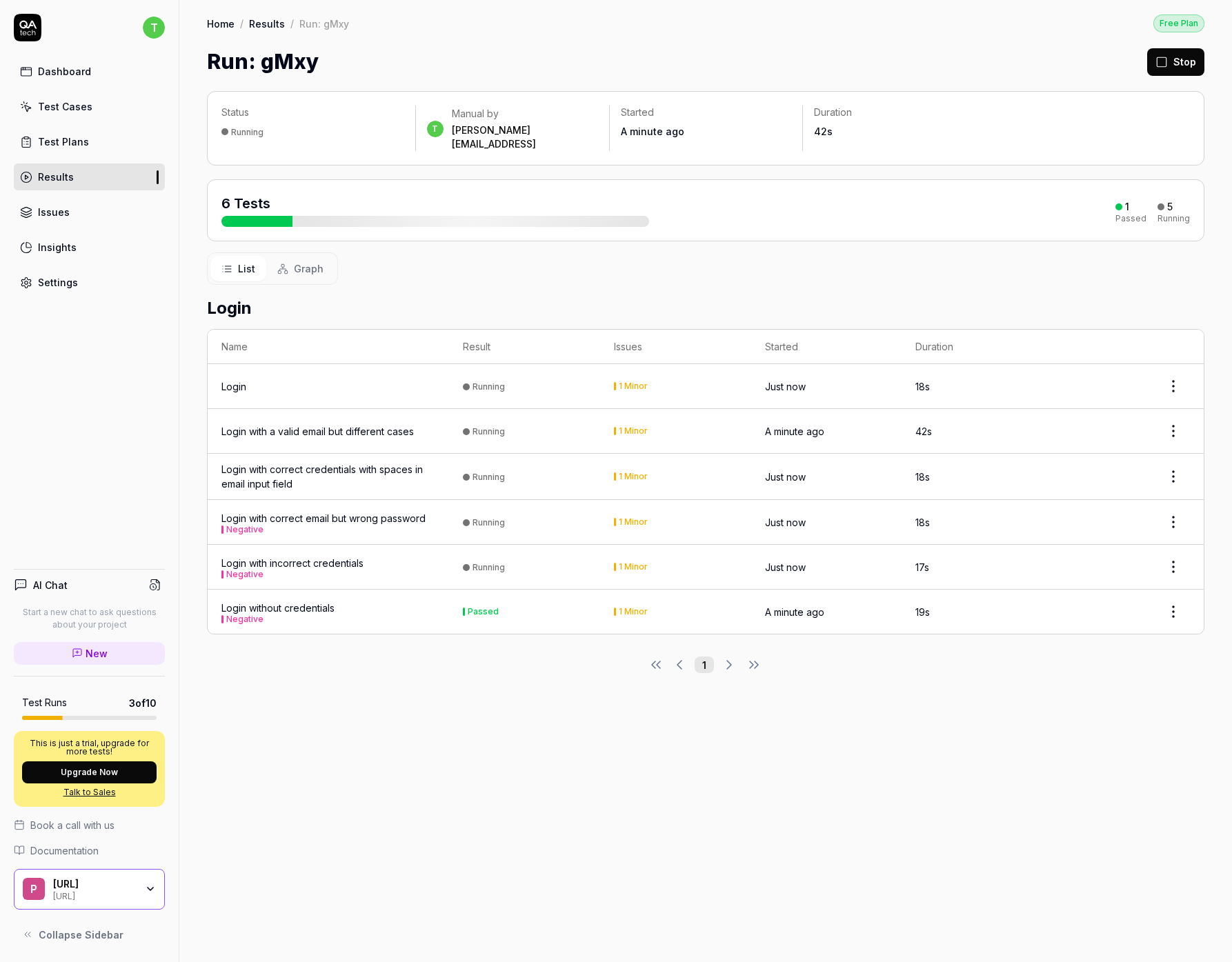
click at [301, 600] on div "Login without credentials Negative" at bounding box center [278, 612] width 113 height 23
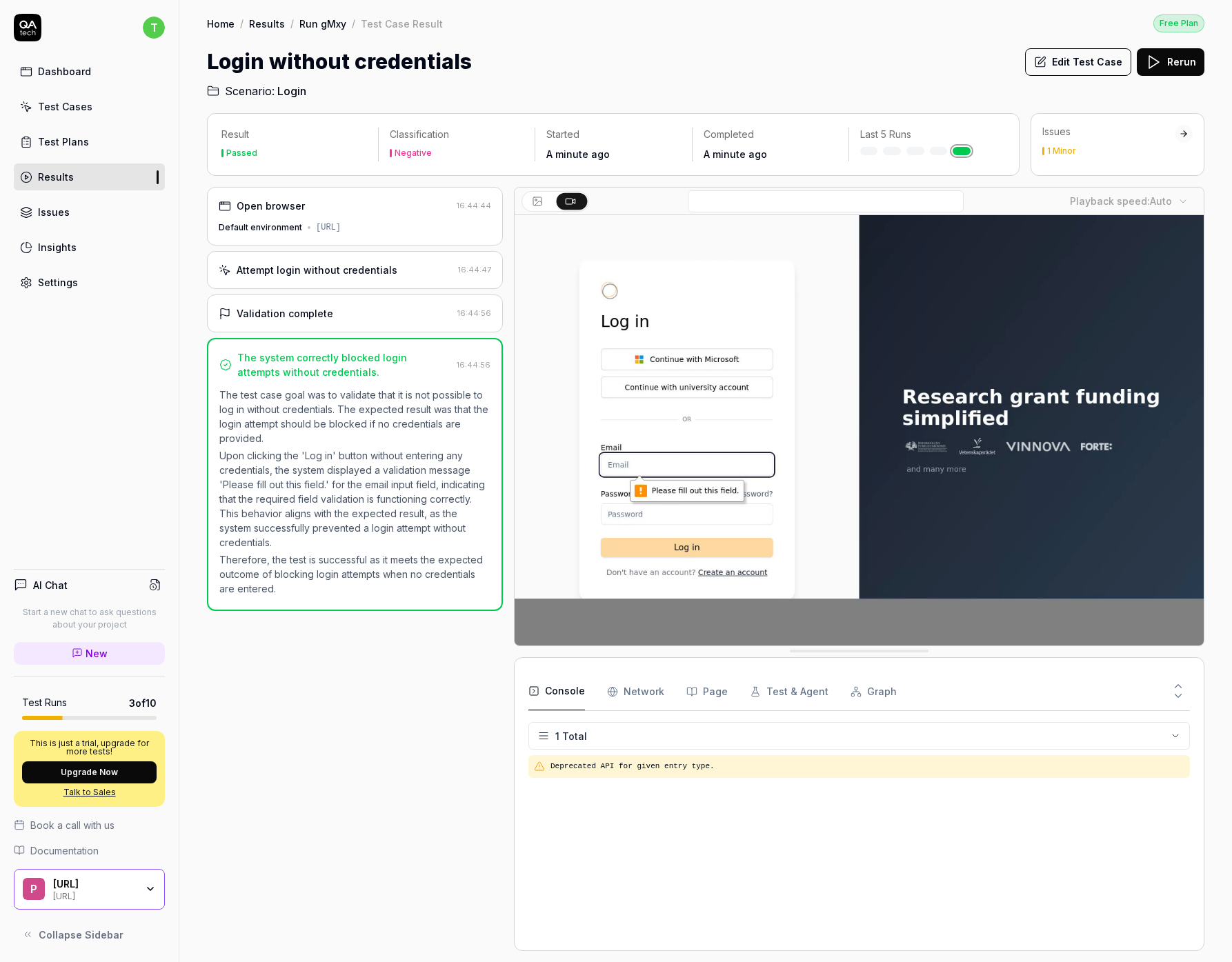
click at [332, 320] on div "Validation complete" at bounding box center [335, 312] width 233 height 14
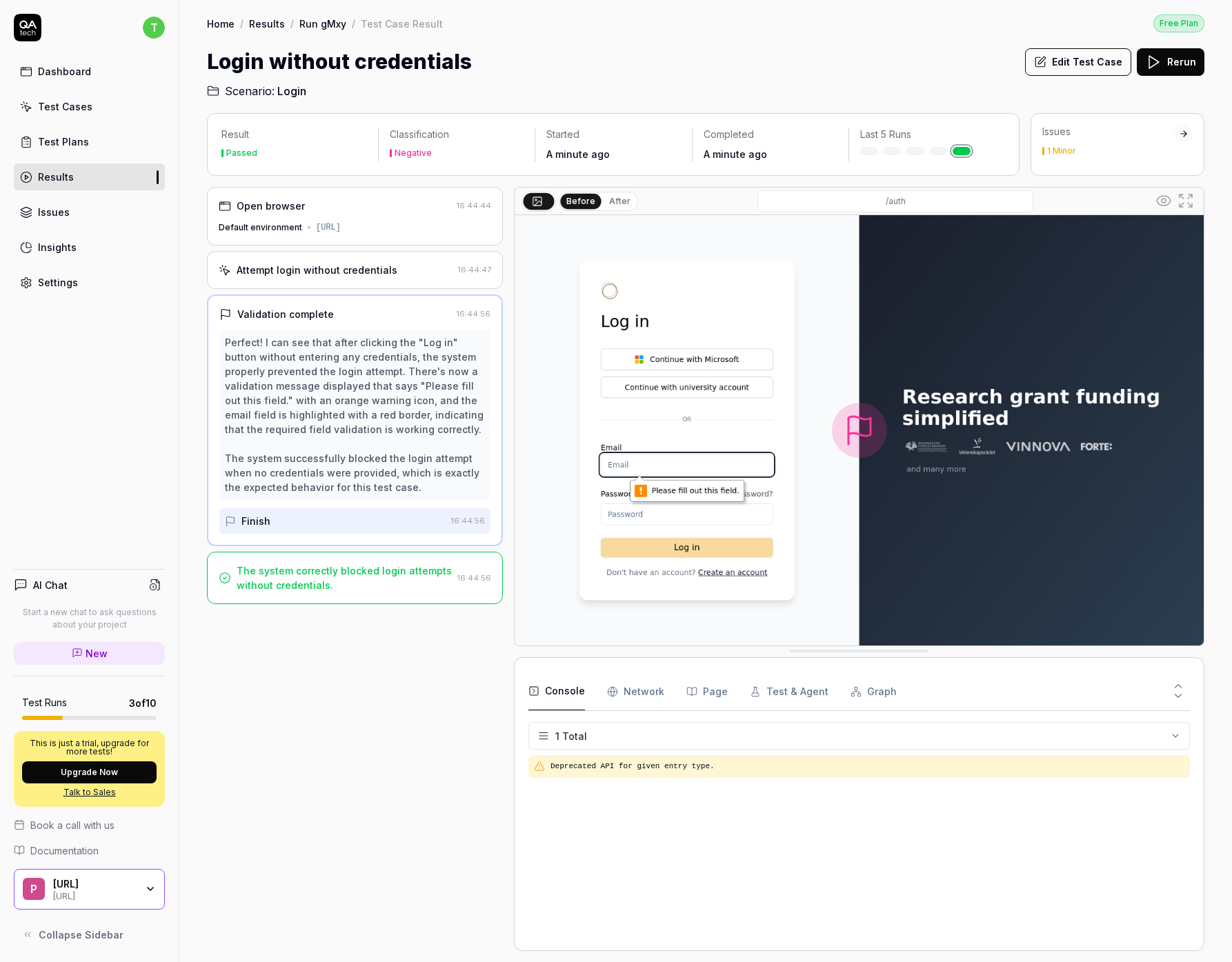
click at [296, 273] on div "Attempt login without credentials" at bounding box center [317, 269] width 160 height 14
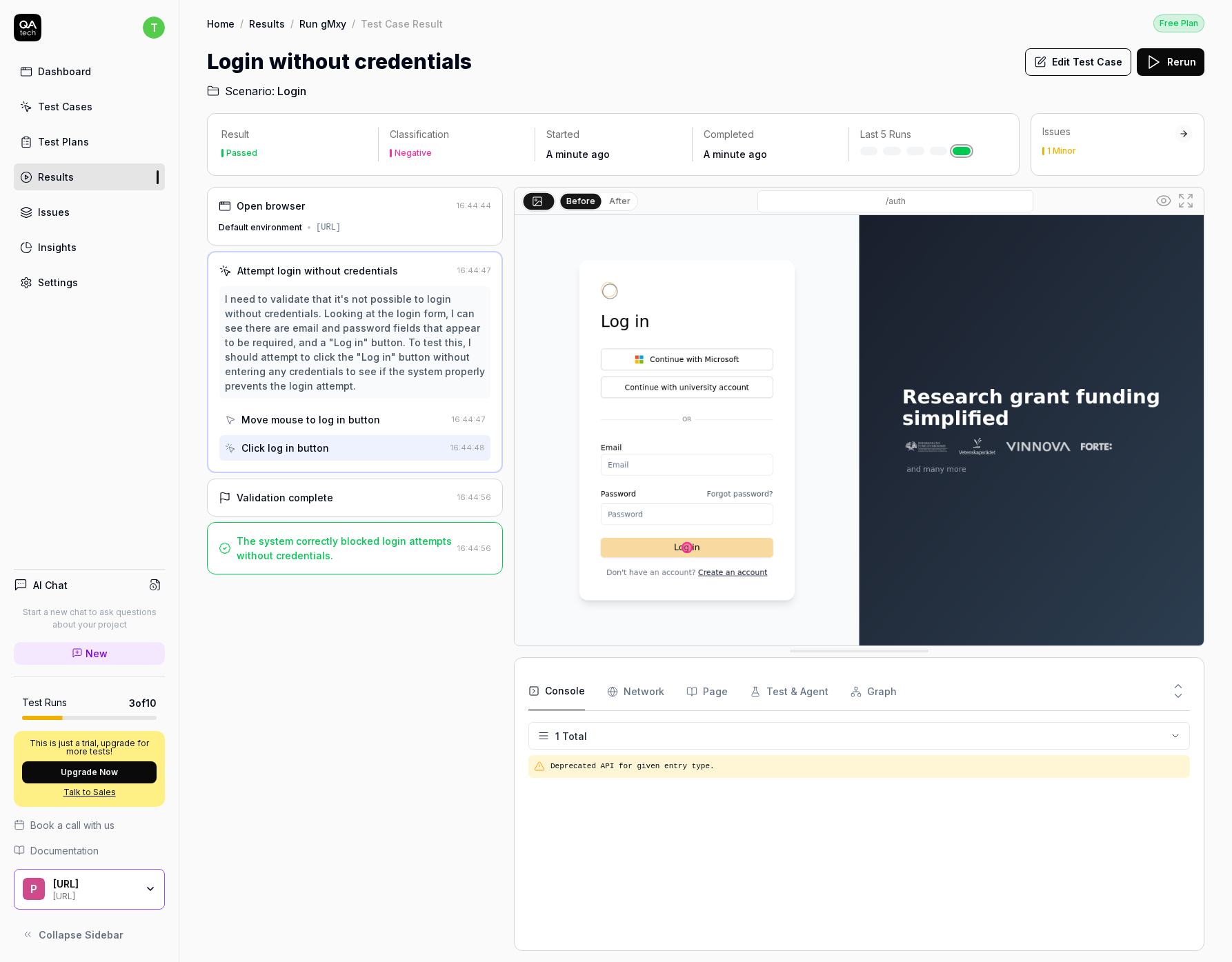
click at [297, 235] on div "Open browser 16:44:44 Default environment [URL]" at bounding box center [354, 216] width 295 height 59
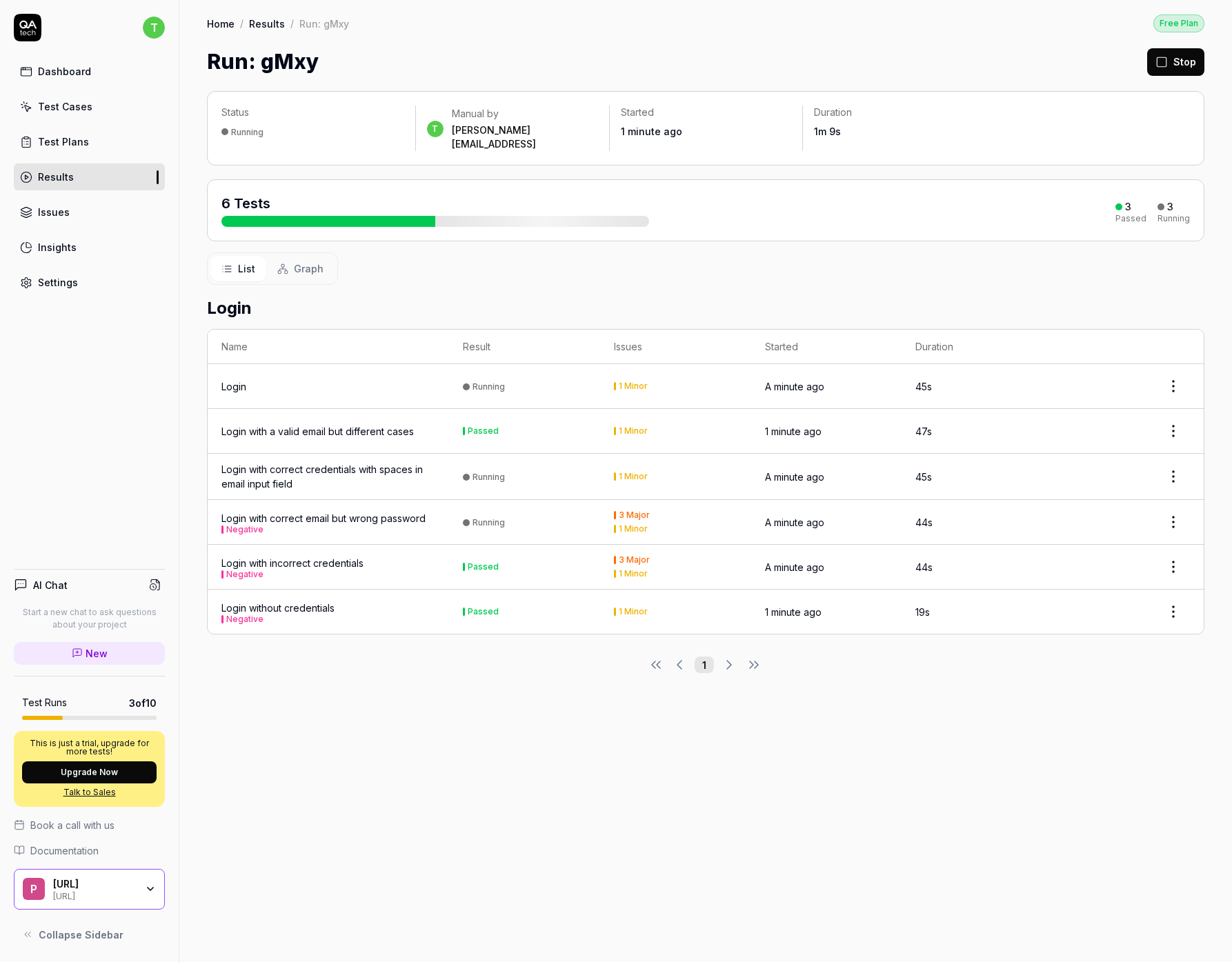
click at [304, 424] on div "Login with a valid email but different cases" at bounding box center [318, 430] width 193 height 14
click at [335, 511] on div "Login with correct email but wrong password Negative" at bounding box center [324, 522] width 204 height 23
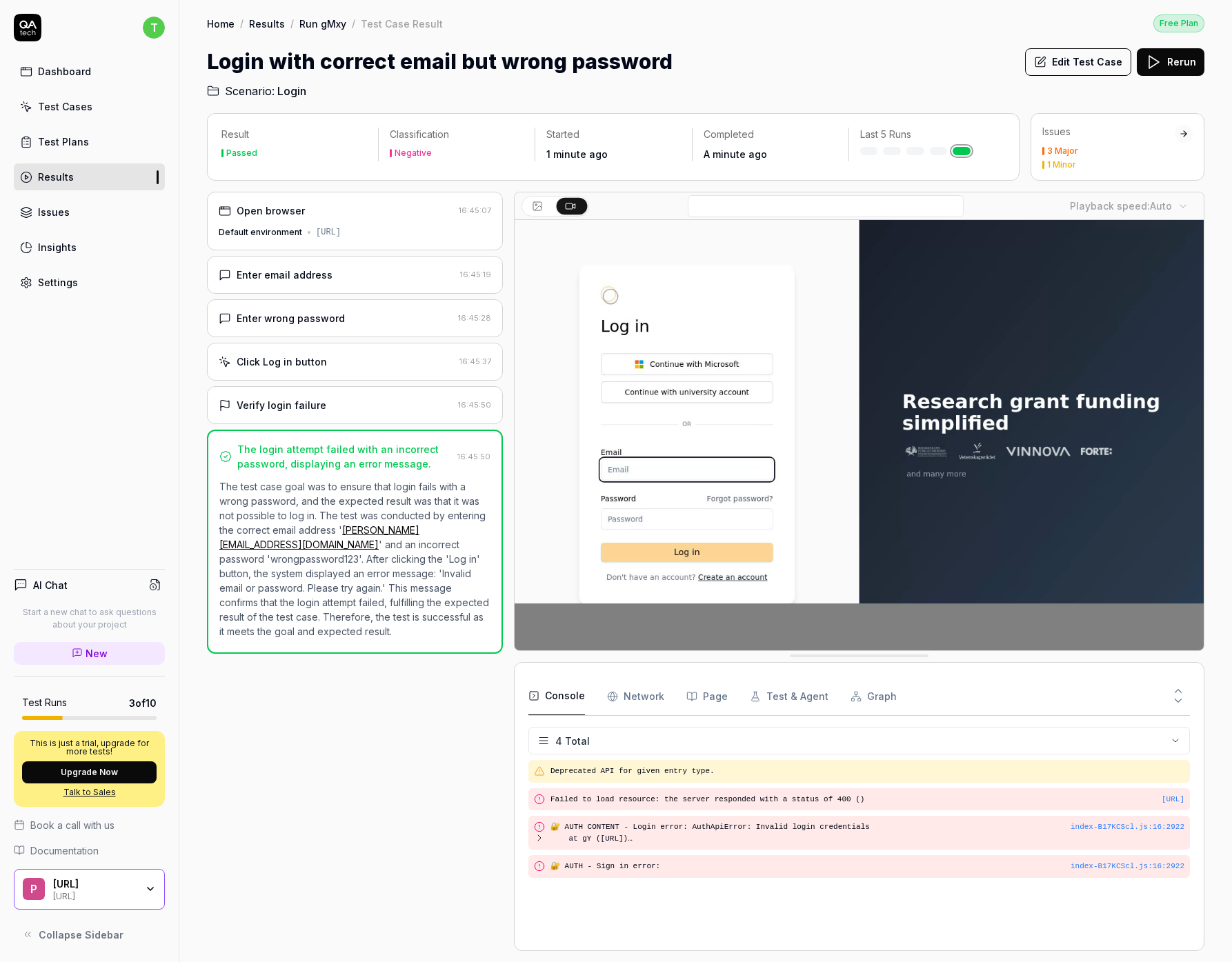
click at [990, 151] on div "3 Major" at bounding box center [1062, 151] width 31 height 8
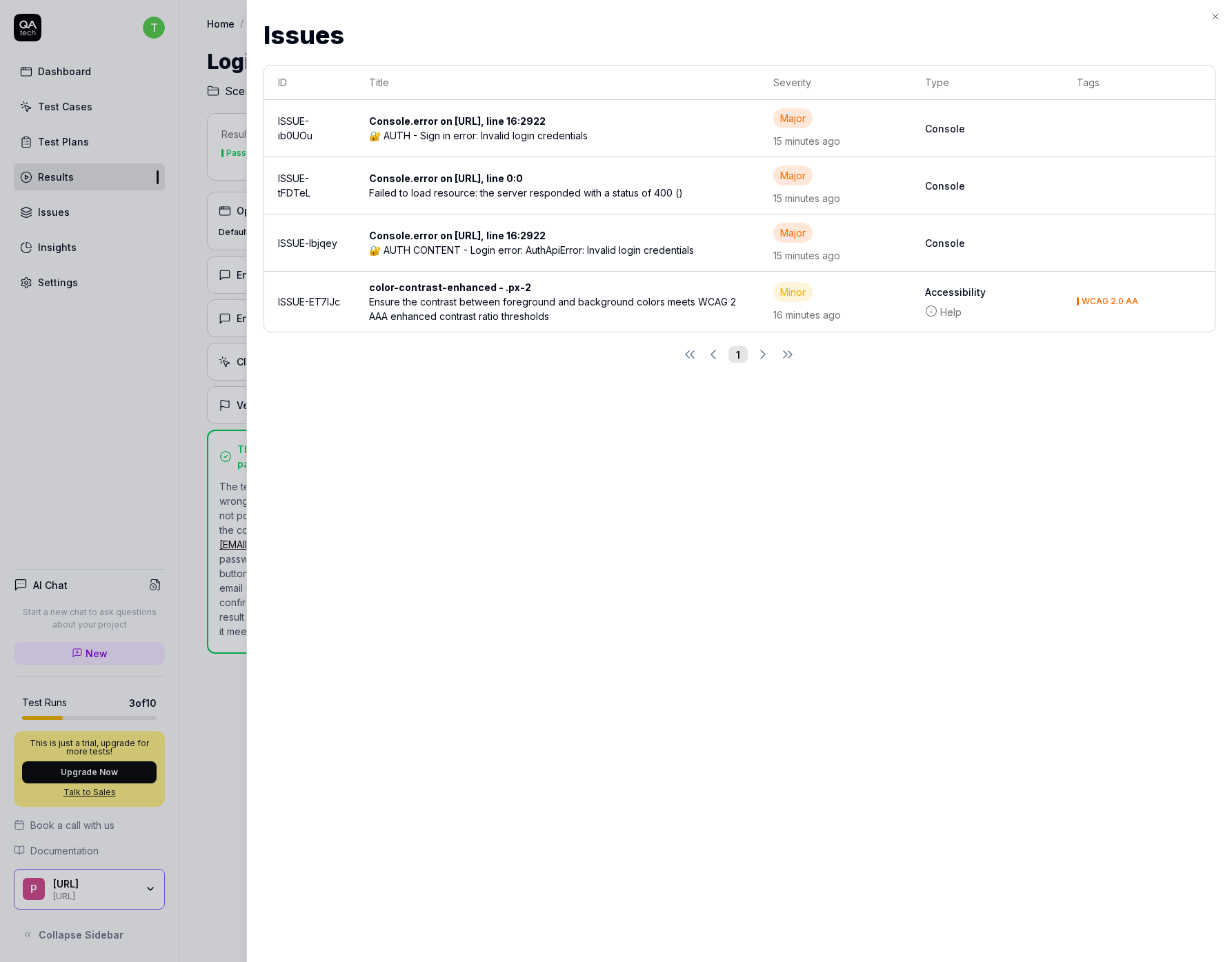
click at [194, 543] on div at bounding box center [616, 481] width 1232 height 962
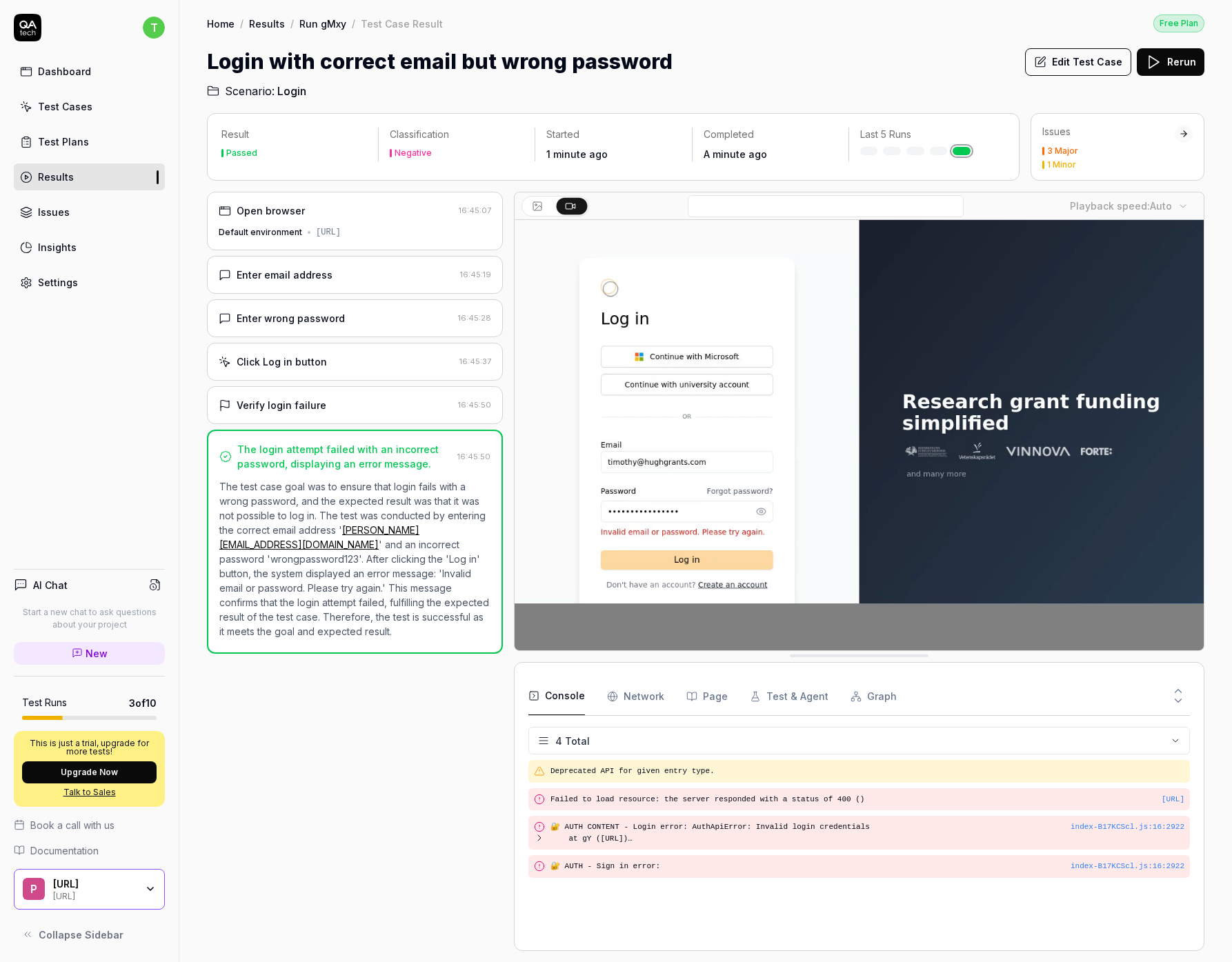
click at [326, 25] on link "Run gMxy" at bounding box center [323, 24] width 47 height 14
